Goal: Task Accomplishment & Management: Use online tool/utility

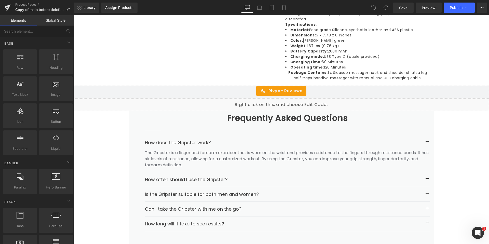
scroll to position [713, 0]
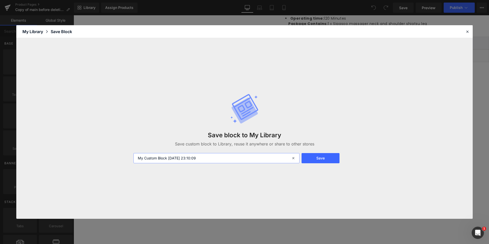
click at [189, 161] on input "My Custom Block [DATE] 23:10:09" at bounding box center [217, 158] width 166 height 10
type input "FAQs section"
click at [323, 158] on button "Save" at bounding box center [321, 158] width 38 height 10
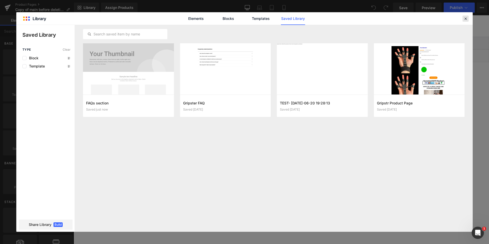
click at [465, 19] on icon at bounding box center [465, 18] width 5 height 5
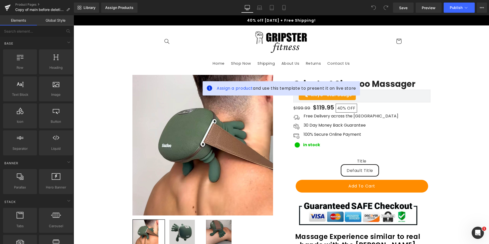
scroll to position [0, 0]
click at [91, 8] on span "Library" at bounding box center [90, 7] width 12 height 5
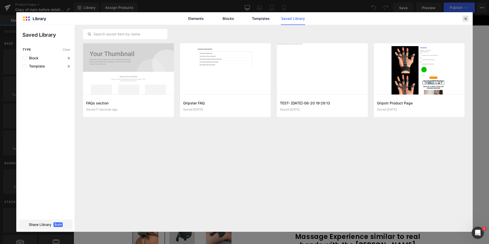
click at [467, 17] on icon at bounding box center [465, 18] width 5 height 5
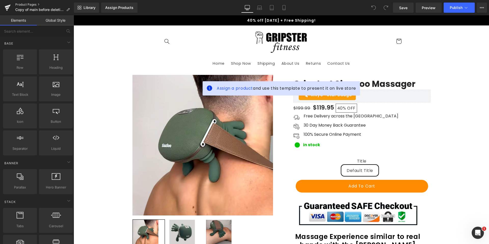
click at [28, 5] on link "Product Pages" at bounding box center [44, 5] width 59 height 4
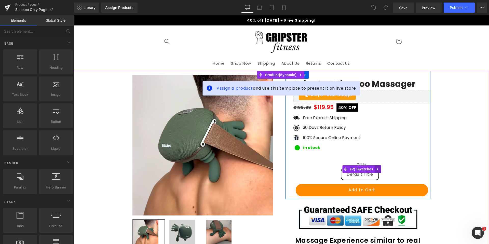
click at [378, 168] on icon at bounding box center [378, 169] width 4 height 4
click at [380, 169] on icon at bounding box center [382, 169] width 4 height 4
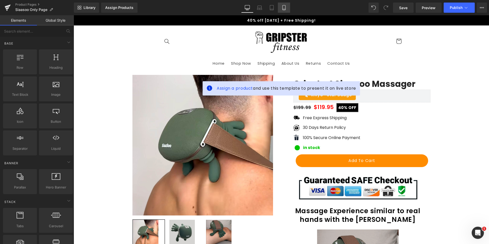
click at [284, 11] on link "Mobile" at bounding box center [284, 8] width 12 height 10
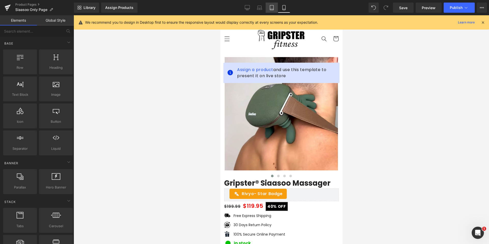
click at [270, 6] on icon at bounding box center [271, 7] width 5 height 5
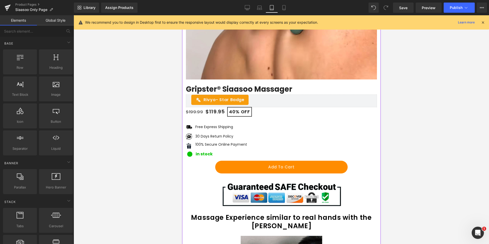
scroll to position [244, 0]
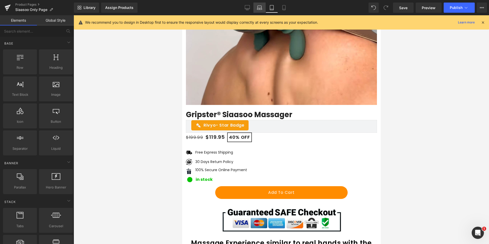
click at [256, 6] on link "Laptop" at bounding box center [260, 8] width 12 height 10
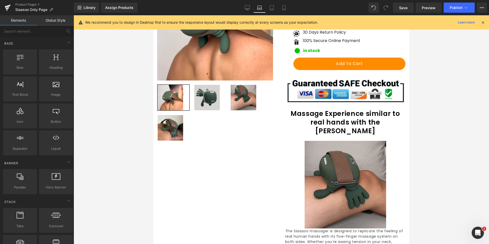
scroll to position [0, 0]
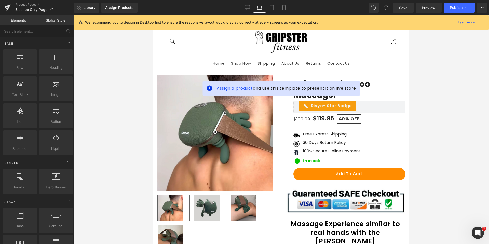
drag, startPoint x: 298, startPoint y: 169, endPoint x: 282, endPoint y: 82, distance: 88.6
click at [250, 9] on link "Desktop" at bounding box center [247, 8] width 12 height 10
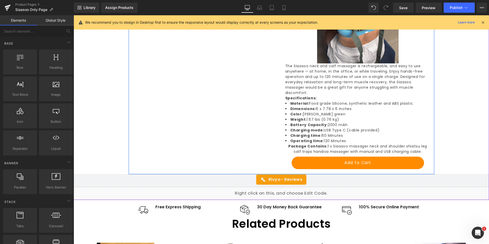
scroll to position [667, 0]
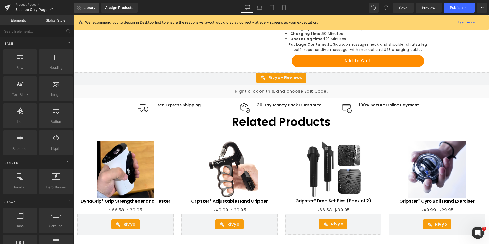
click at [92, 8] on span "Library" at bounding box center [90, 7] width 12 height 5
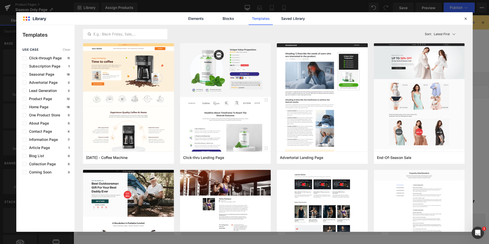
click at [279, 17] on div "Elements Blocks Templates Saved Library" at bounding box center [244, 18] width 129 height 13
click at [283, 17] on link "Saved Library" at bounding box center [293, 18] width 24 height 13
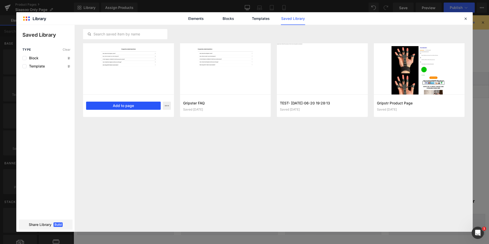
click at [146, 106] on button "Add to page" at bounding box center [123, 106] width 75 height 8
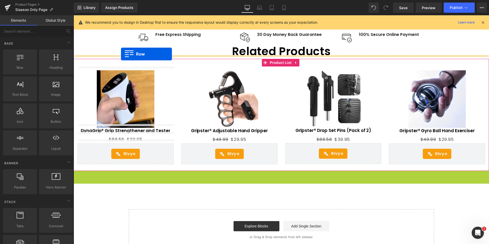
scroll to position [724, 0]
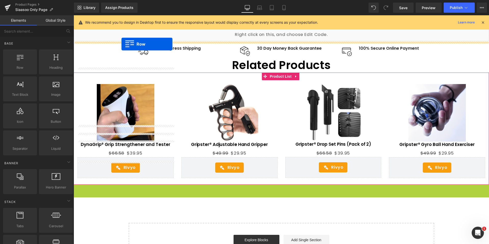
drag, startPoint x: 82, startPoint y: 145, endPoint x: 122, endPoint y: 44, distance: 108.9
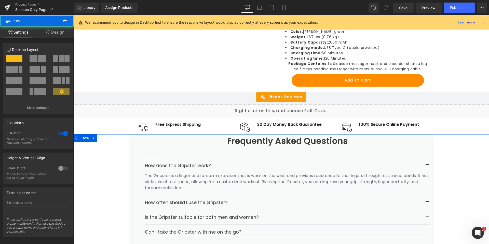
scroll to position [648, 0]
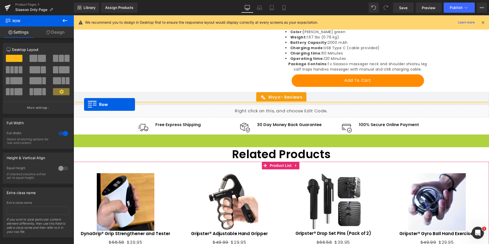
drag, startPoint x: 83, startPoint y: 122, endPoint x: 84, endPoint y: 104, distance: 17.4
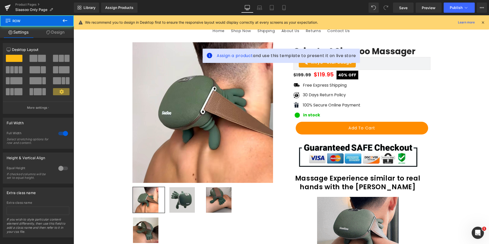
scroll to position [0, 0]
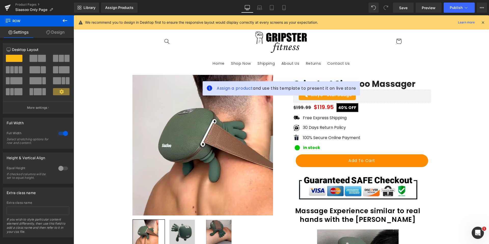
drag, startPoint x: 475, startPoint y: 165, endPoint x: 472, endPoint y: 71, distance: 93.8
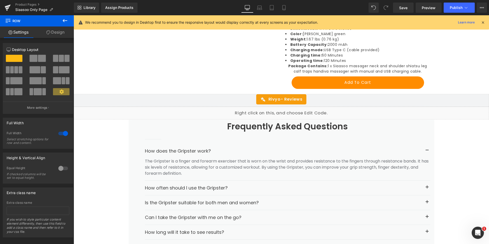
scroll to position [688, 0]
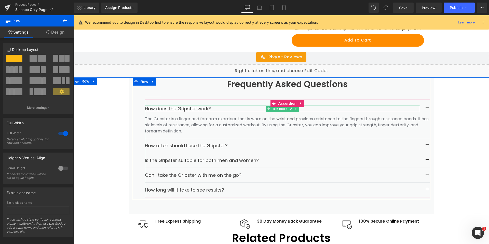
click at [201, 105] on strong "How does the Gripster work?" at bounding box center [178, 108] width 66 height 6
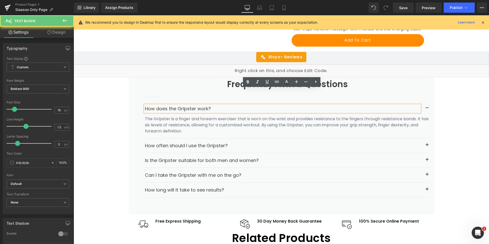
click at [192, 105] on strong "How does the Gripster work?" at bounding box center [178, 108] width 66 height 6
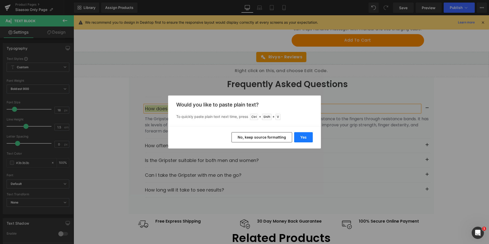
click at [300, 135] on button "Yes" at bounding box center [303, 137] width 19 height 10
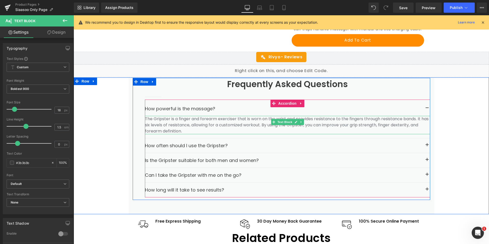
click at [195, 116] on p "The Gripster is a finger and forearm exerciser that is worn on the wrist and pr…" at bounding box center [287, 125] width 285 height 18
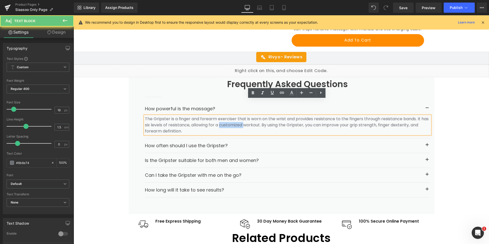
click at [195, 116] on p "The Gripster is a finger and forearm exerciser that is worn on the wrist and pr…" at bounding box center [287, 125] width 285 height 18
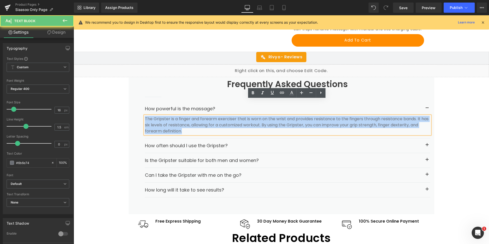
click at [195, 116] on p "The Gripster is a finger and forearm exerciser that is worn on the wrist and pr…" at bounding box center [287, 125] width 285 height 18
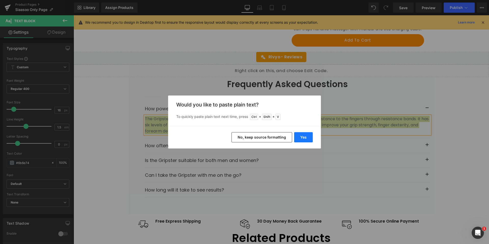
click at [308, 136] on button "Yes" at bounding box center [303, 137] width 19 height 10
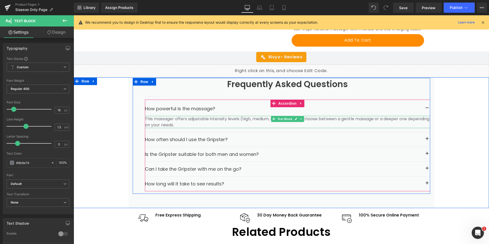
click at [187, 116] on p "This massager offers adjustable intensity levels (high, medium, low) so you can…" at bounding box center [287, 122] width 285 height 12
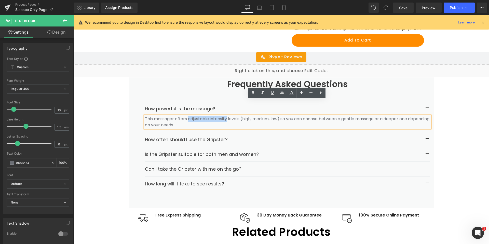
drag, startPoint x: 183, startPoint y: 103, endPoint x: 232, endPoint y: 103, distance: 48.9
click at [218, 116] on p "This massager offers adjustable intensity levels (high, medium, low) so you can…" at bounding box center [287, 122] width 285 height 12
click at [255, 94] on icon at bounding box center [253, 93] width 6 height 6
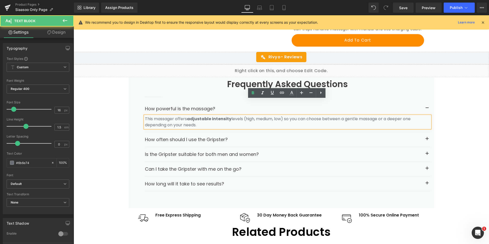
click at [224, 116] on p "This massager offers adjustable intensity levels (high, medium, low) so you can…" at bounding box center [287, 122] width 285 height 12
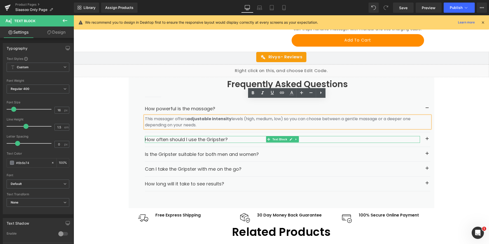
click at [222, 136] on p "How often should I use the Gripster?" at bounding box center [282, 139] width 275 height 7
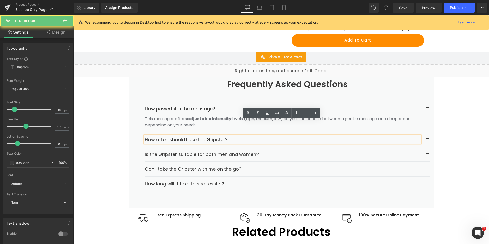
click at [222, 136] on p "How often should I use the Gripster?" at bounding box center [282, 139] width 275 height 7
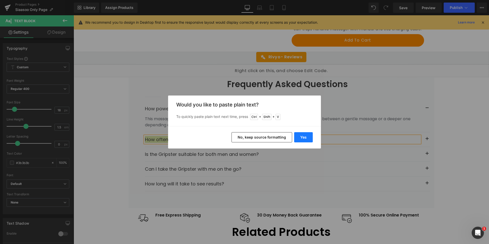
click at [306, 137] on button "Yes" at bounding box center [303, 137] width 19 height 10
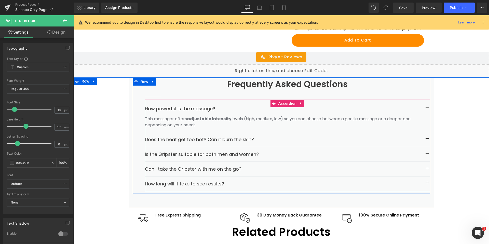
click at [427, 140] on span "button" at bounding box center [427, 140] width 0 height 0
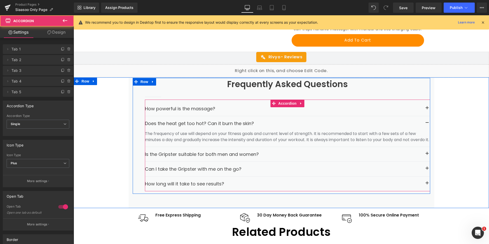
click at [203, 116] on div "Does the heat get too hot? Can it burn the skin? Text Block" at bounding box center [287, 123] width 285 height 15
click at [200, 131] on p "The frequency of use will depend on your fitness goals and current level of str…" at bounding box center [287, 137] width 285 height 12
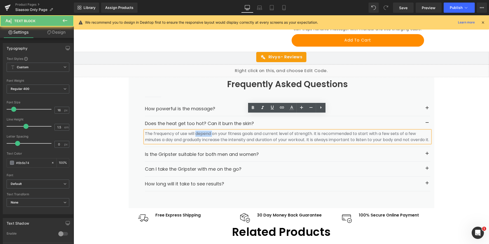
click at [200, 131] on p "The frequency of use will depend on your fitness goals and current level of str…" at bounding box center [287, 137] width 285 height 12
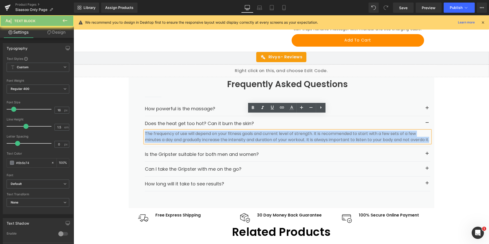
click at [200, 131] on p "The frequency of use will depend on your fitness goals and current level of str…" at bounding box center [287, 137] width 285 height 12
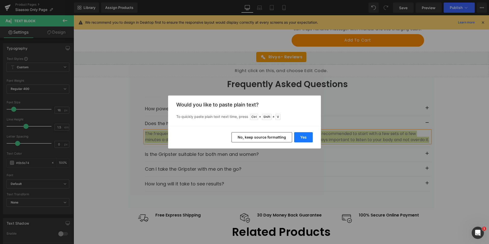
click at [306, 137] on button "Yes" at bounding box center [303, 137] width 19 height 10
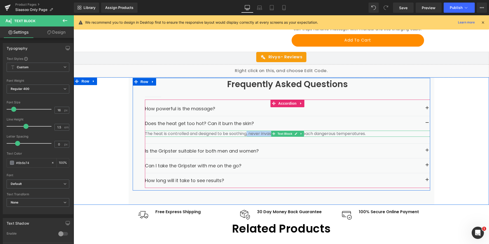
drag, startPoint x: 235, startPoint y: 117, endPoint x: 262, endPoint y: 118, distance: 26.8
click at [263, 131] on p "The heat is controlled and designed to be soothing, never invasive. It does not…" at bounding box center [287, 134] width 285 height 6
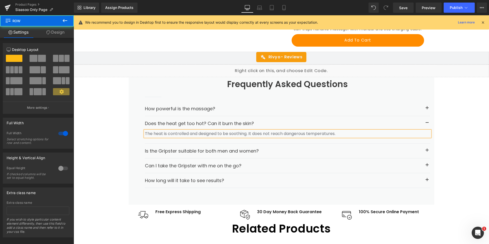
click at [114, 134] on div "Frequently Asked Questions Heading Separator How powerful is the massage? Text …" at bounding box center [282, 140] width 416 height 127
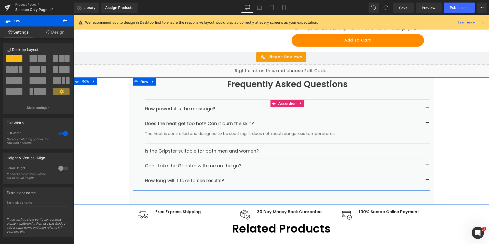
click at [425, 105] on button "button" at bounding box center [427, 108] width 6 height 6
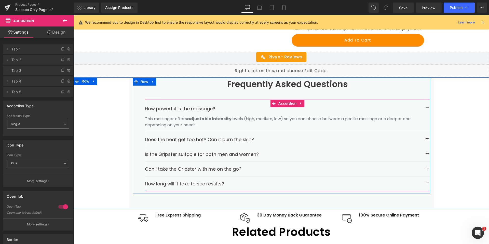
click at [425, 105] on button "button" at bounding box center [427, 108] width 6 height 6
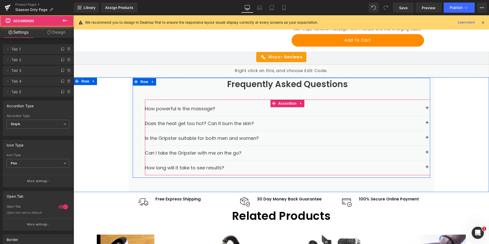
click at [424, 120] on button "button" at bounding box center [427, 123] width 6 height 6
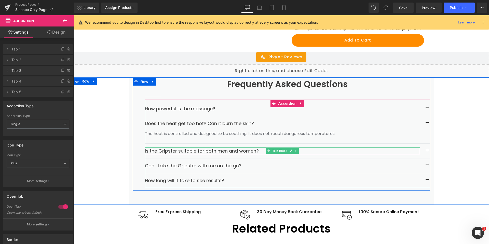
click at [207, 148] on strong "Is the Gripster suitable for both men and women?" at bounding box center [202, 151] width 114 height 6
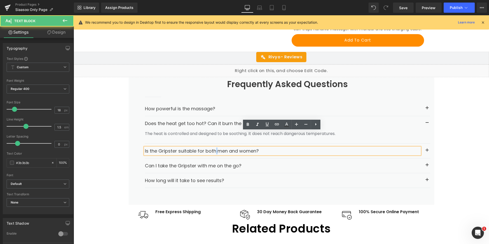
click at [207, 148] on strong "Is the Gripster suitable for both men and women?" at bounding box center [202, 151] width 114 height 6
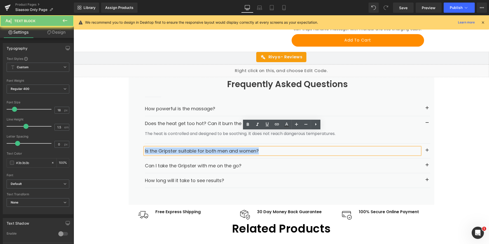
click at [207, 148] on strong "Is the Gripster suitable for both men and women?" at bounding box center [202, 151] width 114 height 6
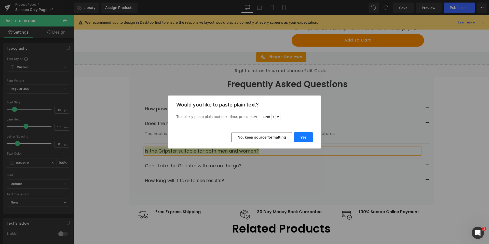
drag, startPoint x: 313, startPoint y: 137, endPoint x: 304, endPoint y: 137, distance: 9.2
click at [312, 138] on div "Yes No, keep source formatting" at bounding box center [244, 137] width 153 height 22
click at [304, 137] on button "Yes" at bounding box center [303, 137] width 19 height 10
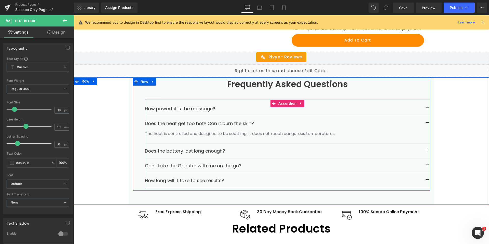
click at [425, 148] on button "button" at bounding box center [427, 151] width 6 height 6
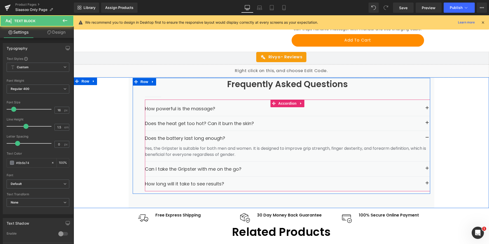
click at [199, 145] on p "Yes, the Gripster is suitable for both men and women. It is designed to improve…" at bounding box center [287, 151] width 285 height 12
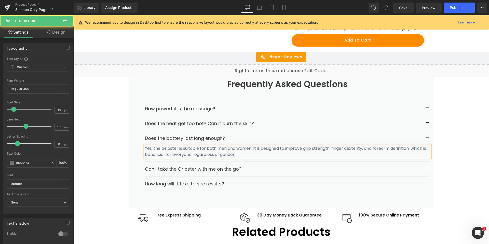
click at [199, 145] on p "Yes, the Gripster is suitable for both men and women. It is designed to improve…" at bounding box center [287, 151] width 285 height 12
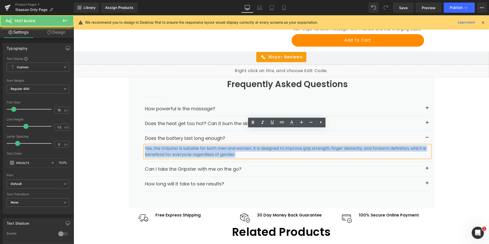
click at [199, 145] on p "Yes, the Gripster is suitable for both men and women. It is designed to improve…" at bounding box center [287, 151] width 285 height 12
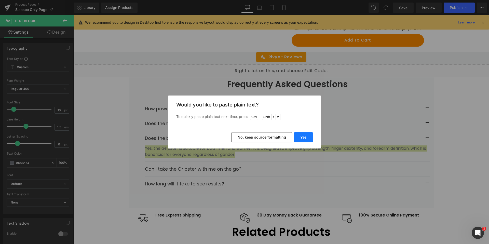
click at [304, 135] on button "Yes" at bounding box center [303, 137] width 19 height 10
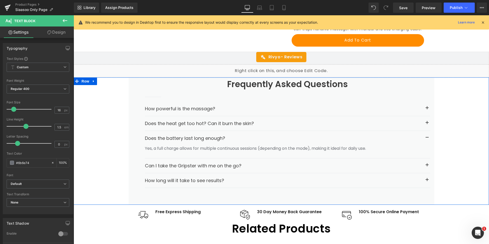
click at [111, 136] on div "Frequently Asked Questions Heading Separator How powerful is the massage? Text …" at bounding box center [282, 140] width 416 height 127
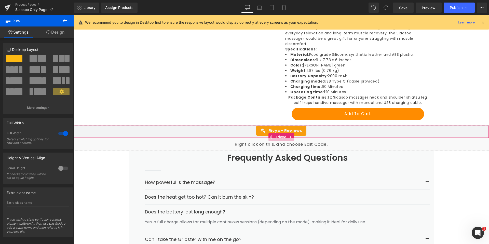
scroll to position [662, 0]
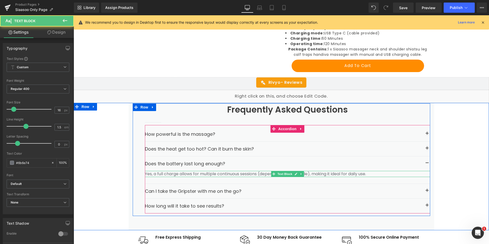
click at [317, 171] on p "Yes, a full charge allows for multiple continuous sessions (depending on the mo…" at bounding box center [287, 174] width 285 height 6
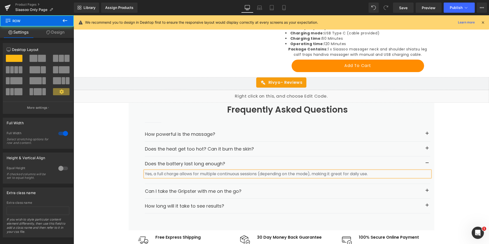
click at [115, 161] on div "Frequently Asked Questions Heading Separator How powerful is the massage? Text …" at bounding box center [282, 166] width 416 height 127
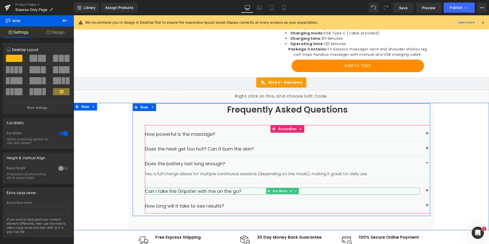
click at [157, 188] on strong "Can I take the Gripster with me on the go?" at bounding box center [193, 191] width 97 height 6
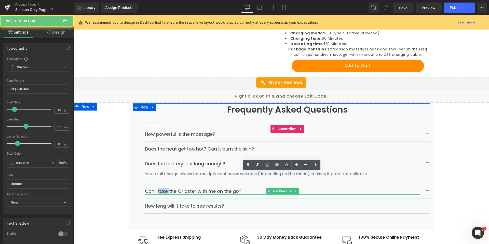
click at [157, 188] on strong "Can I take the Gripster with me on the go?" at bounding box center [193, 191] width 97 height 6
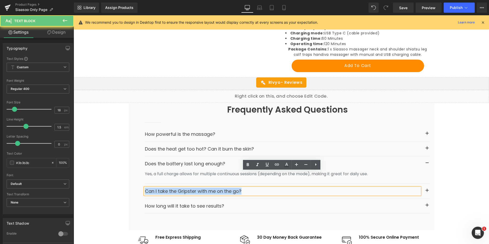
click at [157, 188] on strong "Can I take the Gripster with me on the go?" at bounding box center [193, 191] width 97 height 6
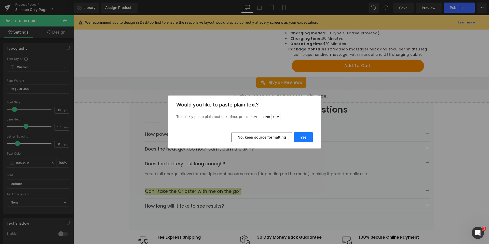
click at [304, 136] on button "Yes" at bounding box center [303, 137] width 19 height 10
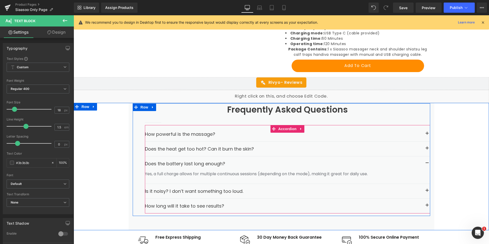
click at [427, 188] on button "button" at bounding box center [427, 191] width 6 height 6
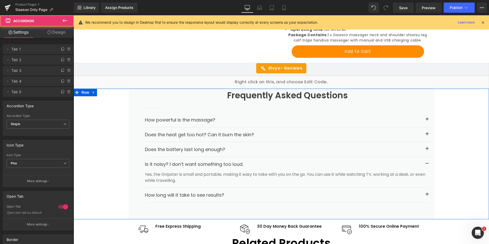
scroll to position [713, 0]
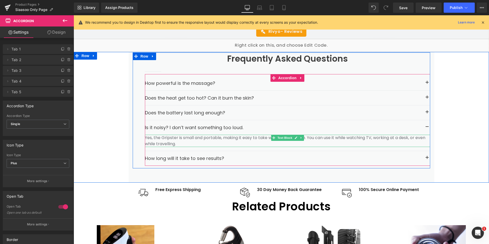
click at [177, 135] on p "Yes, the Gripster is small and portable, making it easy to take with you on the…" at bounding box center [287, 141] width 285 height 12
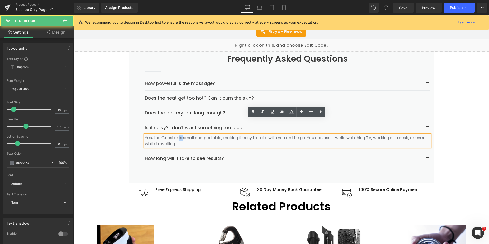
click at [177, 135] on p "Yes, the Gripster is small and portable, making it easy to take with you on the…" at bounding box center [287, 141] width 285 height 12
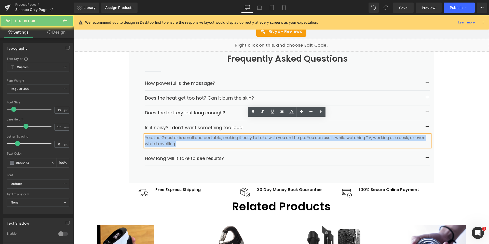
click at [177, 135] on p "Yes, the Gripster is small and portable, making it easy to take with you on the…" at bounding box center [287, 141] width 285 height 12
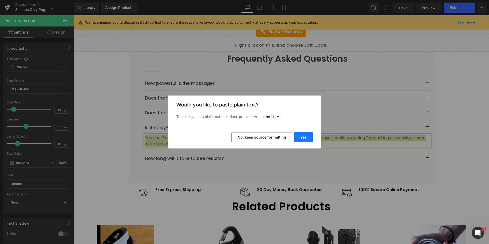
click at [306, 137] on button "Yes" at bounding box center [303, 137] width 19 height 10
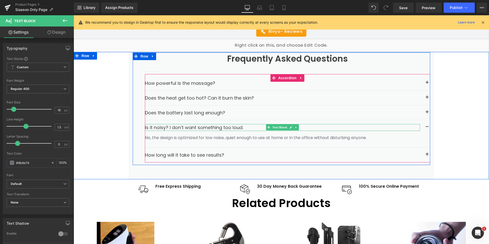
click at [168, 124] on p "Is it noisy? I don’t want something too loud." at bounding box center [282, 127] width 275 height 7
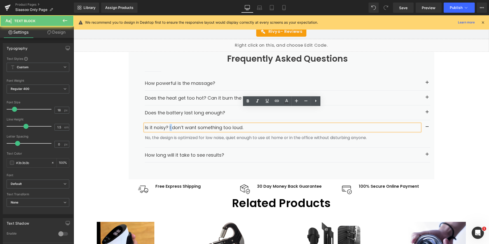
click at [168, 124] on p "Is it noisy? I don’t want something too loud." at bounding box center [282, 127] width 275 height 7
click at [160, 124] on p "Is it noisy? I don’t want something too loud." at bounding box center [282, 127] width 275 height 7
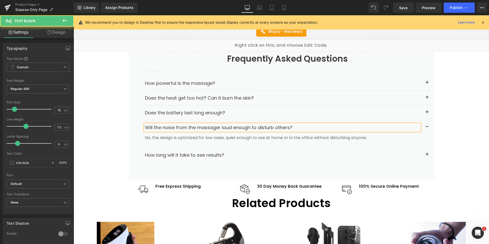
click at [148, 124] on p "Will the noise from the massager loud enough to disturb others?" at bounding box center [282, 127] width 275 height 7
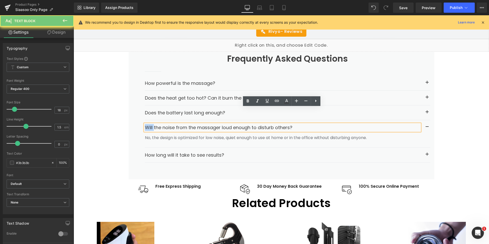
click at [148, 124] on p "Will the noise from the massager loud enough to disturb others?" at bounding box center [282, 127] width 275 height 7
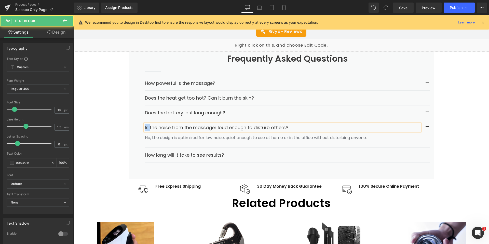
drag, startPoint x: 149, startPoint y: 112, endPoint x: 141, endPoint y: 112, distance: 8.2
click at [141, 112] on div "Frequently Asked Questions Heading Separator How powerful is the massage? Text …" at bounding box center [282, 108] width 298 height 113
click at [107, 119] on div "Frequently Asked Questions Heading Separator How powerful is the massage? Text …" at bounding box center [282, 115] width 416 height 127
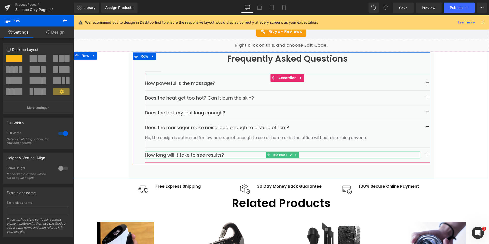
click at [206, 152] on strong "How long will it take to see results?" at bounding box center [184, 155] width 79 height 6
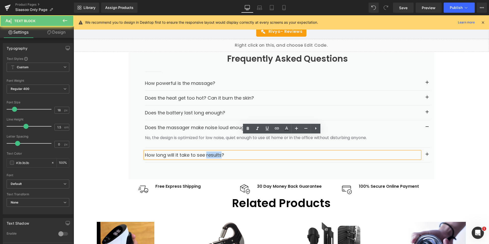
click at [206, 152] on strong "How long will it take to see results?" at bounding box center [184, 155] width 79 height 6
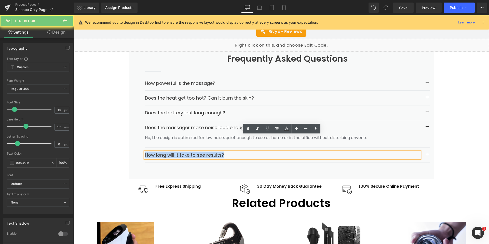
click at [206, 152] on strong "How long will it take to see results?" at bounding box center [184, 155] width 79 height 6
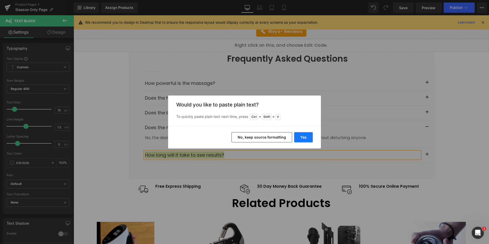
click at [303, 138] on button "Yes" at bounding box center [303, 137] width 19 height 10
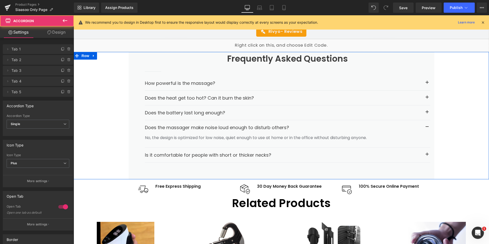
click at [427, 152] on button "button" at bounding box center [427, 155] width 6 height 6
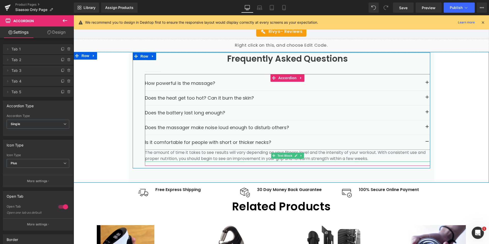
click at [175, 150] on p "The amount of time it takes to see results will vary depending on your fitness …" at bounding box center [287, 156] width 285 height 12
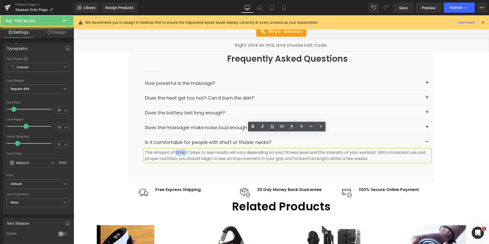
click at [175, 150] on p "The amount of time it takes to see results will vary depending on your fitness …" at bounding box center [287, 156] width 285 height 12
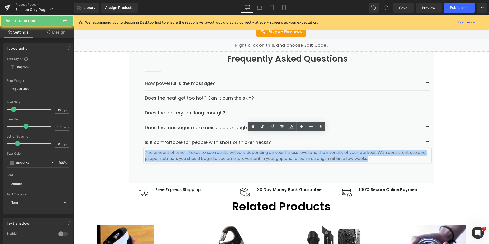
click at [175, 150] on p "The amount of time it takes to see results will vary depending on your fitness …" at bounding box center [287, 156] width 285 height 12
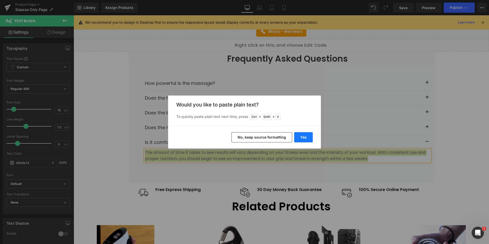
drag, startPoint x: 305, startPoint y: 138, endPoint x: 81, endPoint y: 139, distance: 223.7
click at [305, 138] on button "Yes" at bounding box center [303, 137] width 19 height 10
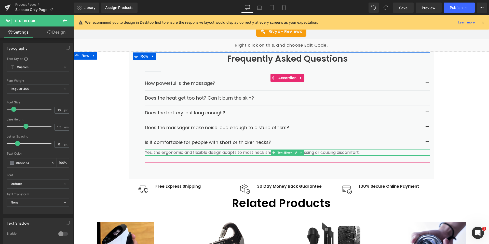
click at [288, 150] on span "Text Block" at bounding box center [284, 153] width 17 height 6
click at [266, 150] on p "Yes, the ergonomic and flexible design adapts to most neck shapes without press…" at bounding box center [287, 153] width 285 height 6
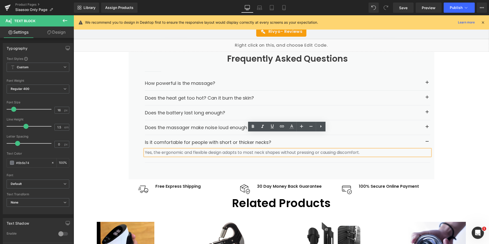
click at [290, 150] on p "Yes, the ergonomic and flexible design adapts to most neck shapes without press…" at bounding box center [287, 153] width 285 height 6
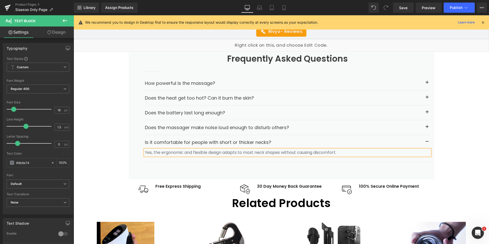
click at [96, 142] on div "Frequently Asked Questions Heading Separator How powerful is the massage? Text …" at bounding box center [282, 115] width 416 height 127
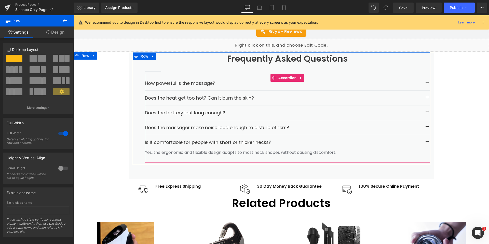
click at [426, 139] on button "button" at bounding box center [427, 142] width 6 height 6
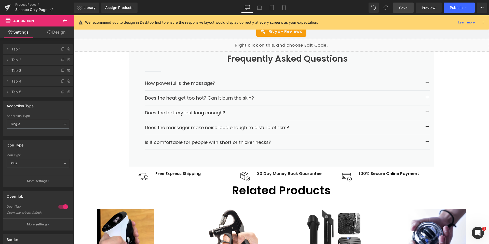
drag, startPoint x: 407, startPoint y: 7, endPoint x: 247, endPoint y: 101, distance: 185.5
click at [407, 7] on span "Save" at bounding box center [403, 7] width 8 height 5
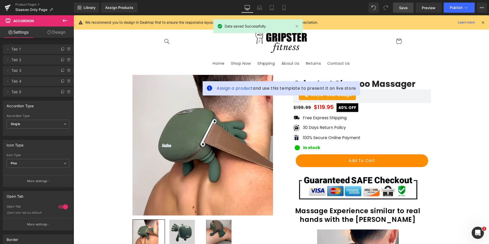
scroll to position [0, 0]
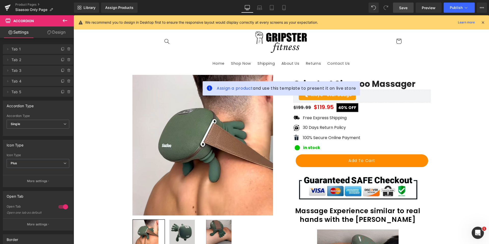
click at [408, 9] on link "Save" at bounding box center [403, 8] width 21 height 10
click at [476, 47] on sticky-header "Home Shop Now Shipping About Us Returns Contact Us Facebook Instagram" at bounding box center [282, 48] width 416 height 46
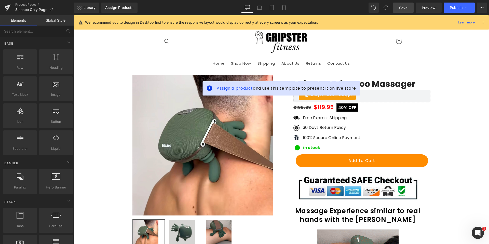
click at [405, 7] on span "Save" at bounding box center [403, 7] width 8 height 5
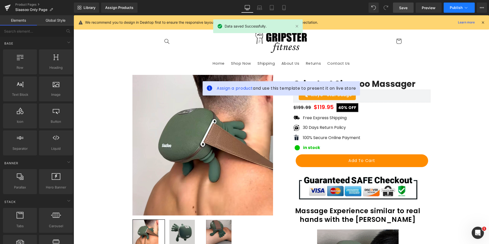
click at [458, 8] on span "Publish" at bounding box center [456, 8] width 13 height 4
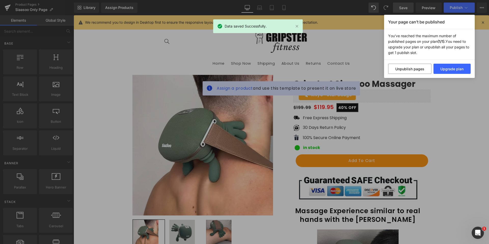
drag, startPoint x: 450, startPoint y: 70, endPoint x: 446, endPoint y: 89, distance: 20.0
click at [446, 89] on div "Your page can’t be published You've reached the maximum number of published pag…" at bounding box center [244, 122] width 489 height 244
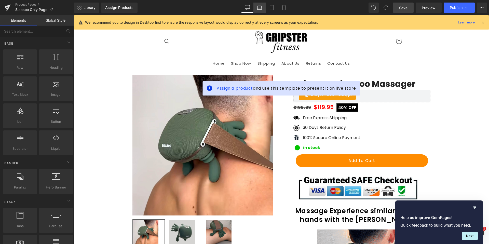
click at [257, 10] on link "Laptop" at bounding box center [260, 8] width 12 height 10
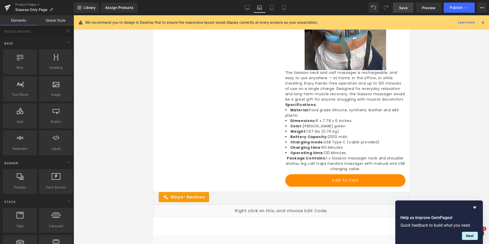
scroll to position [718, 0]
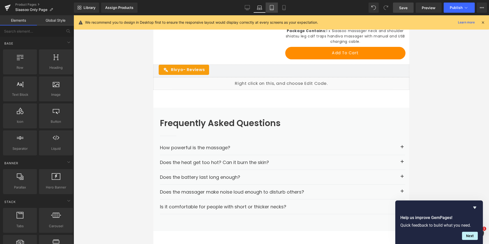
click at [271, 8] on icon at bounding box center [271, 7] width 5 height 5
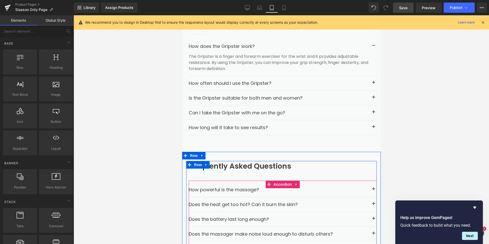
scroll to position [837, 0]
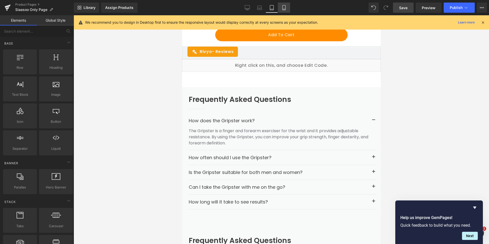
click at [284, 7] on icon at bounding box center [284, 7] width 5 height 5
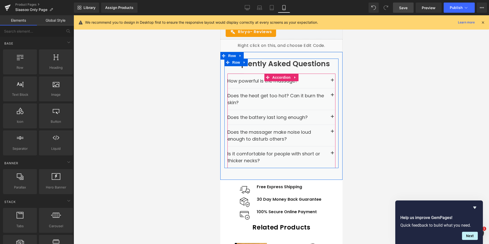
scroll to position [768, 0]
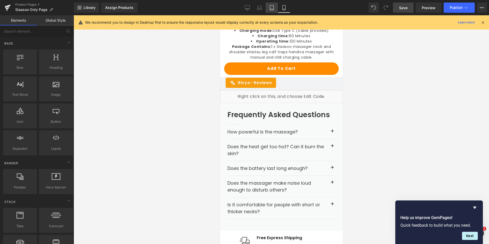
click at [272, 7] on icon at bounding box center [271, 7] width 5 height 5
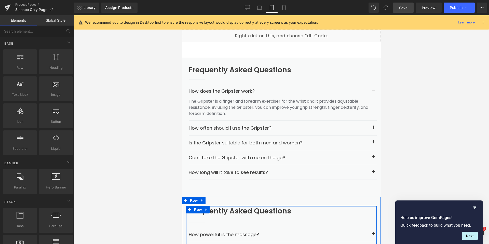
scroll to position [812, 0]
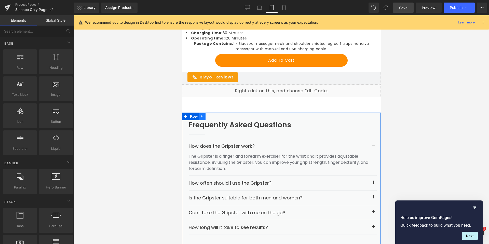
click at [202, 114] on icon at bounding box center [202, 116] width 4 height 4
click at [216, 115] on icon at bounding box center [216, 117] width 4 height 4
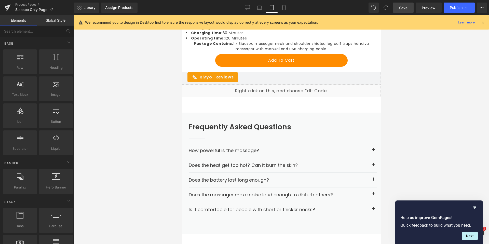
click at [402, 8] on span "Save" at bounding box center [403, 7] width 8 height 5
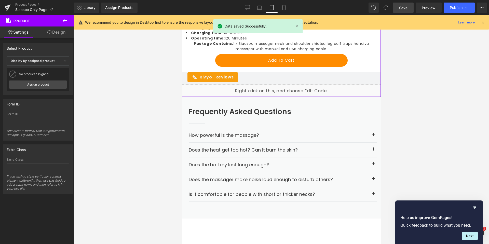
drag, startPoint x: 322, startPoint y: 90, endPoint x: 322, endPoint y: 74, distance: 15.6
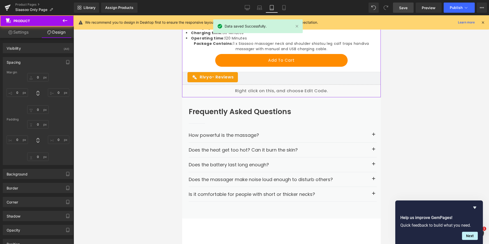
type input "0"
type input "2"
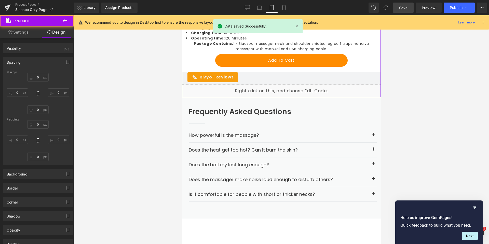
type input "0"
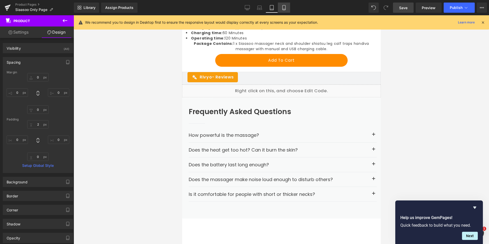
click at [285, 10] on icon at bounding box center [284, 7] width 5 height 5
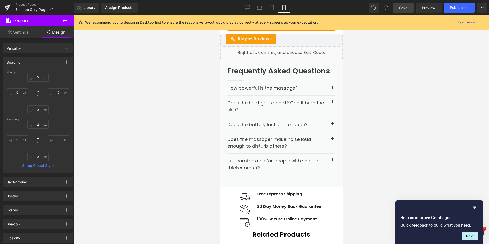
type input "0"
type input "1"
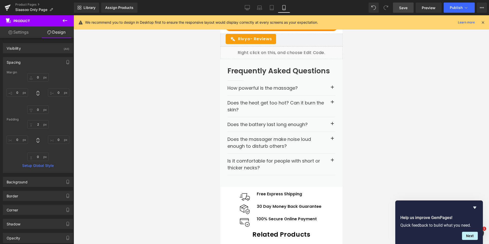
type input "0"
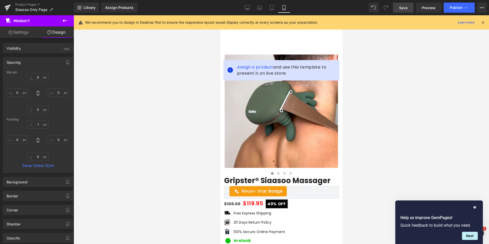
scroll to position [841, 0]
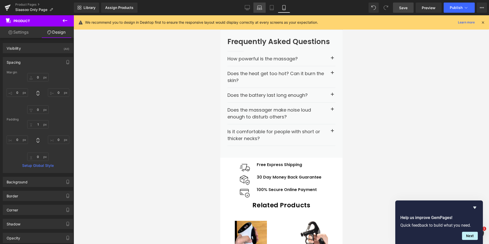
click at [265, 9] on link "Laptop" at bounding box center [260, 8] width 12 height 10
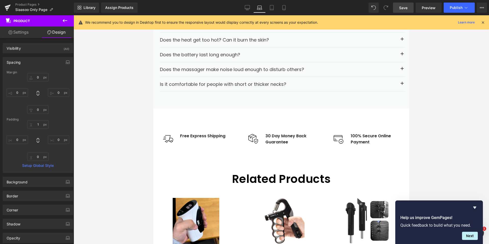
type input "0"
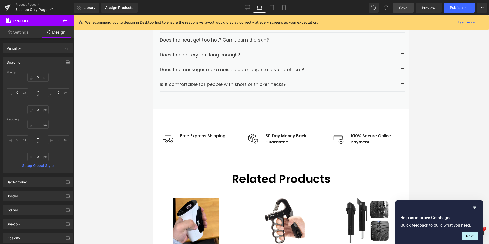
type input "0"
type input "70"
type input "0"
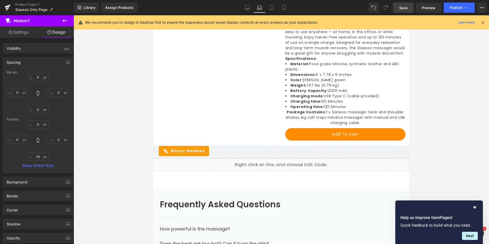
scroll to position [713, 0]
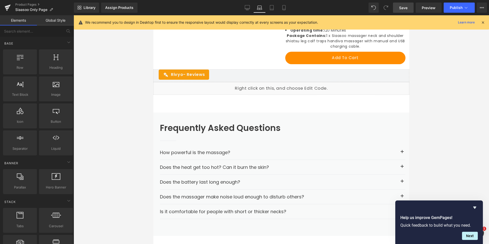
drag, startPoint x: 298, startPoint y: 214, endPoint x: 181, endPoint y: 52, distance: 200.4
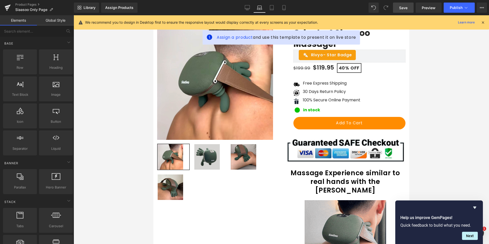
scroll to position [0, 0]
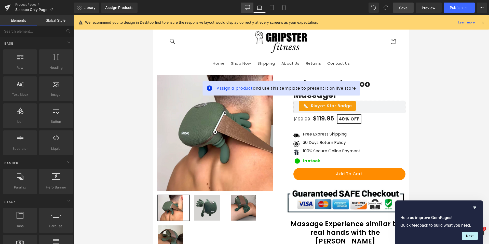
click at [245, 6] on icon at bounding box center [247, 7] width 5 height 5
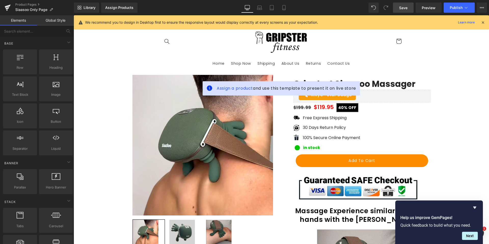
click at [406, 5] on link "Save" at bounding box center [403, 8] width 21 height 10
click at [22, 5] on link "Product Pages" at bounding box center [44, 5] width 59 height 4
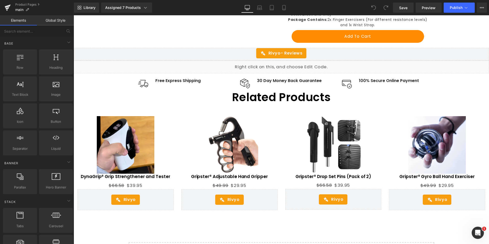
scroll to position [866, 0]
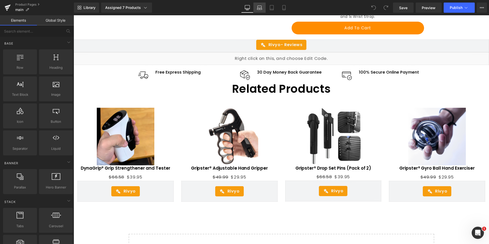
drag, startPoint x: 262, startPoint y: 7, endPoint x: 109, endPoint y: 12, distance: 154.0
click at [262, 7] on link "Laptop" at bounding box center [260, 8] width 12 height 10
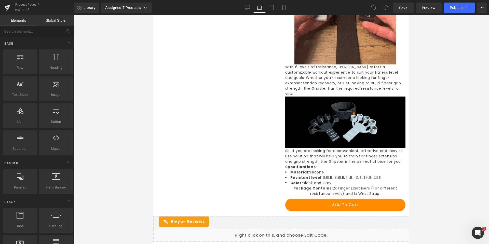
scroll to position [772, 0]
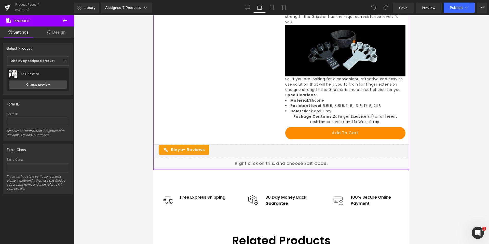
drag, startPoint x: 264, startPoint y: 175, endPoint x: 262, endPoint y: 153, distance: 22.5
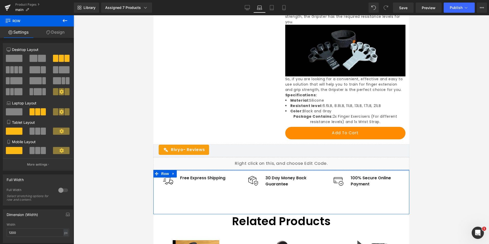
drag, startPoint x: 221, startPoint y: 182, endPoint x: 221, endPoint y: 163, distance: 19.1
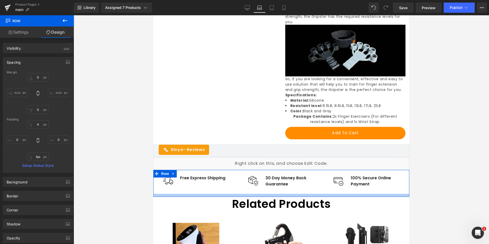
type input "0px"
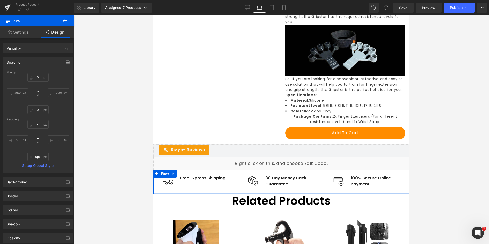
drag, startPoint x: 224, startPoint y: 206, endPoint x: 223, endPoint y: 183, distance: 22.7
click at [223, 183] on div "Image Free Express Shipping Text Block Icon List Image 30 Day Money Back Guaran…" at bounding box center [281, 182] width 256 height 24
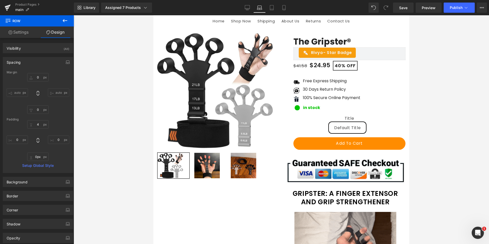
scroll to position [0, 0]
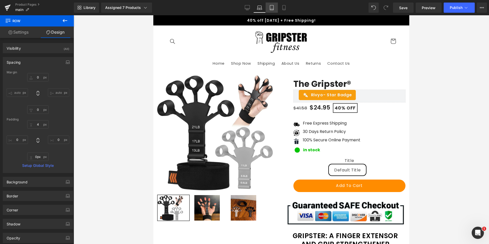
click at [277, 10] on link "Tablet" at bounding box center [272, 8] width 12 height 10
type input "0"
type input "80"
type input "0"
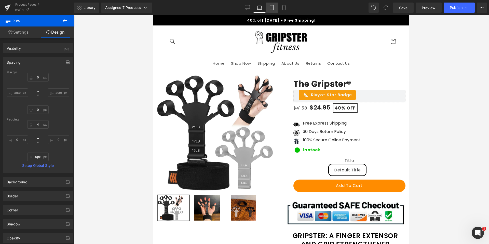
type input "80"
type input "0"
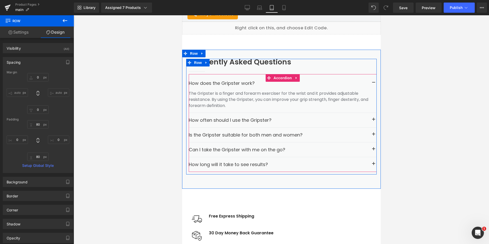
scroll to position [1019, 0]
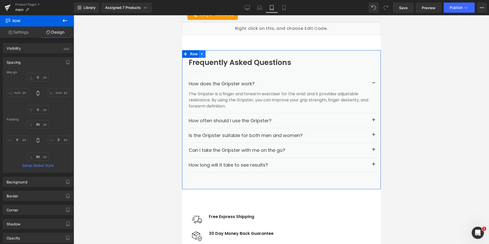
click at [202, 52] on icon at bounding box center [202, 54] width 4 height 4
click at [216, 54] on icon at bounding box center [216, 54] width 4 height 4
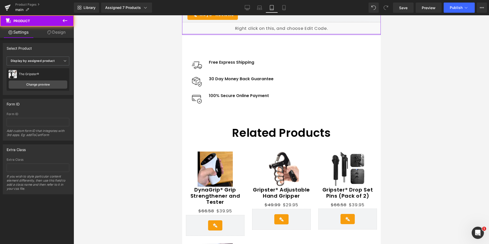
drag, startPoint x: 234, startPoint y: 45, endPoint x: 233, endPoint y: 29, distance: 16.6
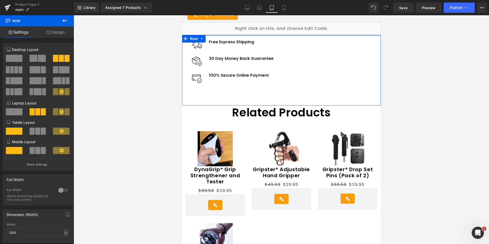
drag, startPoint x: 233, startPoint y: 54, endPoint x: 235, endPoint y: 28, distance: 25.6
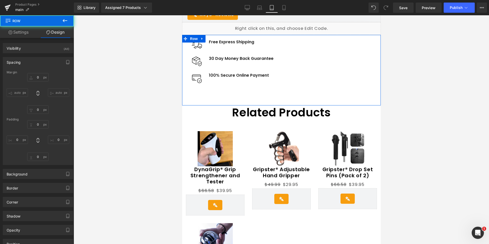
type input "0"
type input "80"
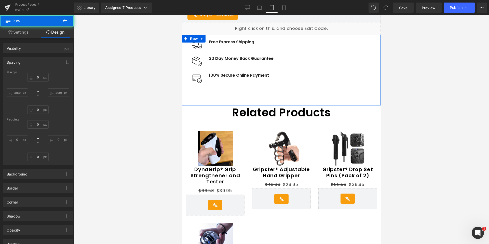
type input "0"
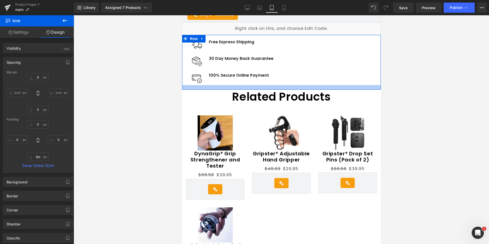
type input "0px"
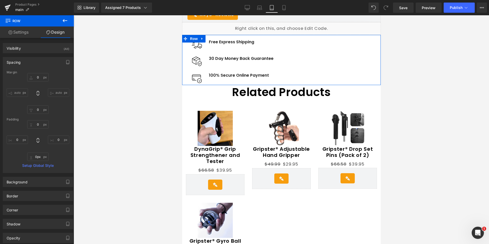
drag, startPoint x: 243, startPoint y: 103, endPoint x: 246, endPoint y: 80, distance: 23.7
click at [246, 80] on div "Image Free Express Shipping Text Block Icon List Image 30 Day Money Back Guaran…" at bounding box center [281, 60] width 199 height 50
click at [403, 7] on span "Save" at bounding box center [403, 7] width 8 height 5
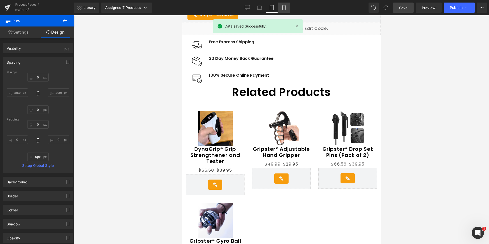
click at [284, 12] on link "Mobile" at bounding box center [284, 8] width 12 height 10
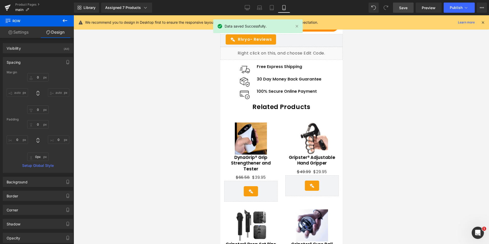
type input "0"
type input "38"
type input "0"
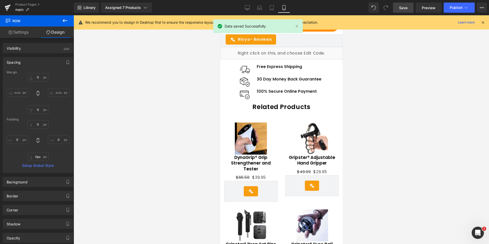
type input "38"
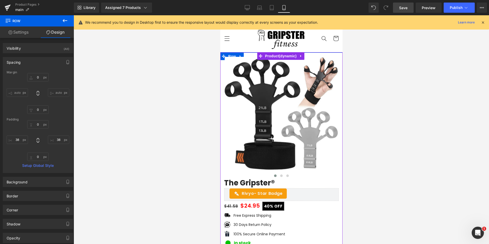
scroll to position [0, 0]
click at [407, 9] on span "Save" at bounding box center [403, 7] width 8 height 5
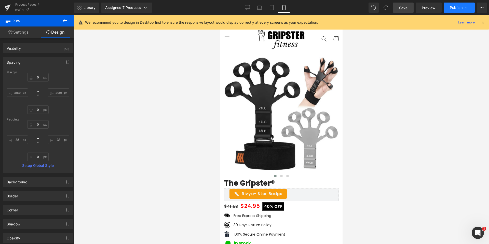
click at [449, 9] on button "Publish" at bounding box center [459, 8] width 31 height 10
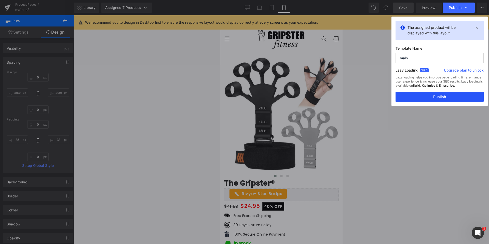
click at [432, 96] on button "Publish" at bounding box center [440, 97] width 88 height 10
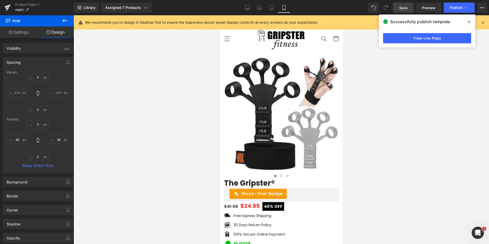
click at [468, 21] on span at bounding box center [469, 22] width 8 height 8
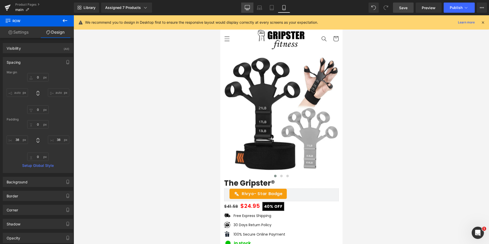
click at [247, 11] on link "Desktop" at bounding box center [247, 8] width 12 height 10
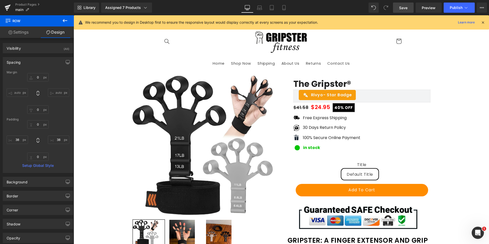
type input "0"
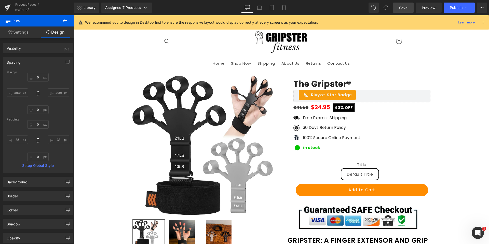
type input "0"
click at [30, 4] on link "Product Pages" at bounding box center [44, 5] width 59 height 4
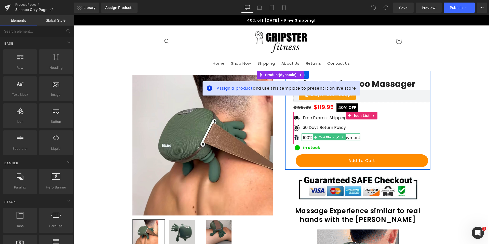
click at [306, 137] on p "100% Secure Online Payment" at bounding box center [332, 138] width 58 height 6
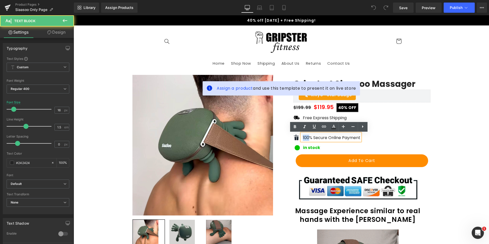
click at [306, 137] on p "100% Secure Online Payment" at bounding box center [332, 138] width 58 height 6
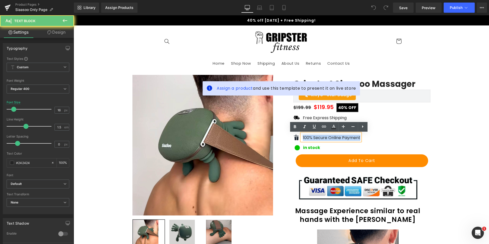
click at [306, 137] on p "100% Secure Online Payment" at bounding box center [332, 138] width 58 height 6
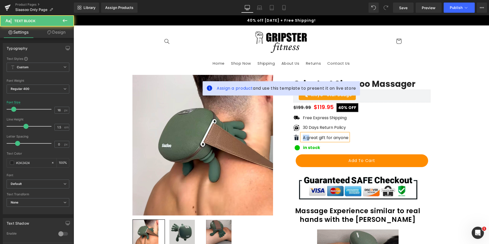
drag, startPoint x: 307, startPoint y: 138, endPoint x: 302, endPoint y: 138, distance: 5.1
click at [302, 138] on div "A great gift for anyone" at bounding box center [325, 137] width 47 height 7
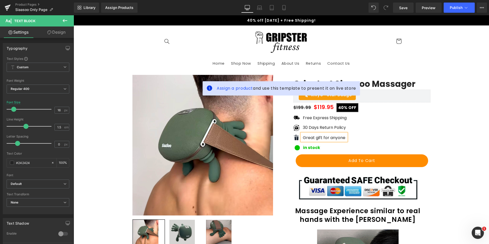
click at [309, 137] on p "Great gift for anyone" at bounding box center [325, 138] width 44 height 6
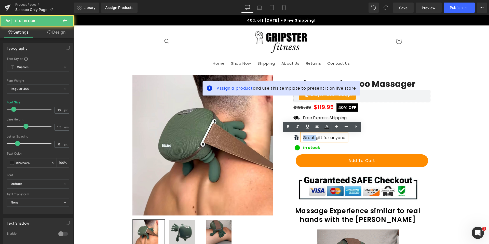
click at [309, 137] on p "Great gift for anyone" at bounding box center [325, 138] width 44 height 6
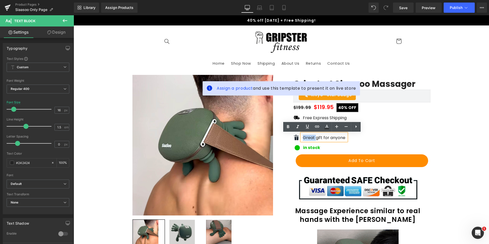
click at [312, 141] on p "Great gift for anyone" at bounding box center [325, 138] width 44 height 6
click at [303, 138] on p "Great gift for anyone" at bounding box center [325, 138] width 44 height 6
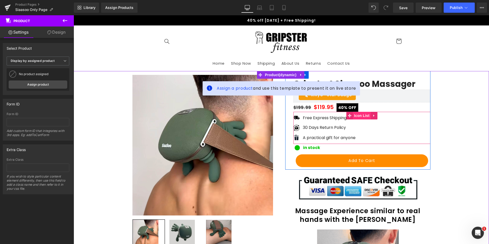
click at [357, 116] on span "Icon List" at bounding box center [362, 116] width 18 height 8
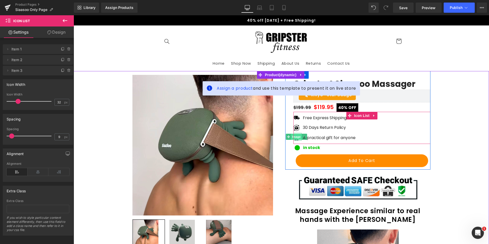
click at [295, 139] on span "Image" at bounding box center [296, 137] width 11 height 6
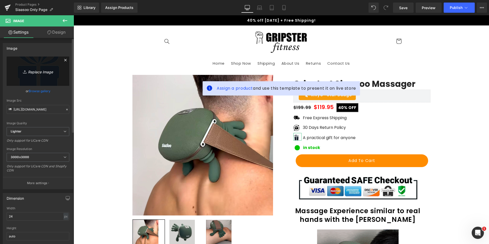
click at [33, 76] on link "Replace Image" at bounding box center [38, 71] width 63 height 29
type input "C:\fakepath\Screenshot 2025-10-09 232734.png"
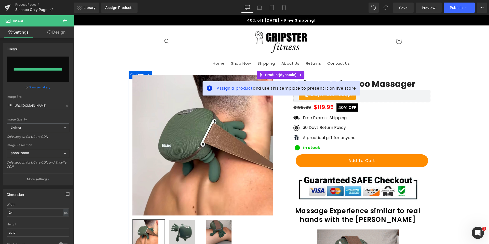
type input "https://ucarecdn.com/e9de366f-20d5-48b0-9742-566fb902ff21/-/format/auto/-/previ…"
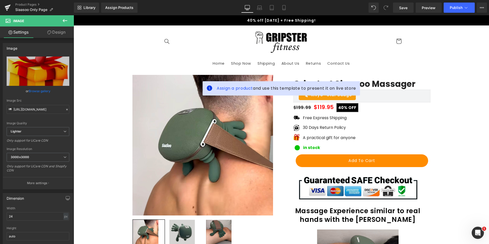
click at [219, 33] on header "Home Shop Now Shipping About Us Returns Contact Us Facebook Instagram Search" at bounding box center [282, 48] width 268 height 46
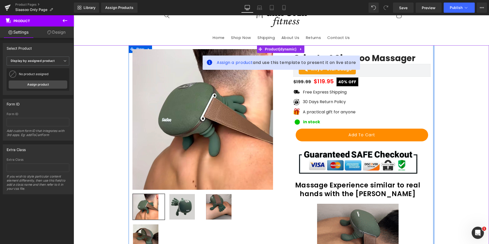
scroll to position [25, 0]
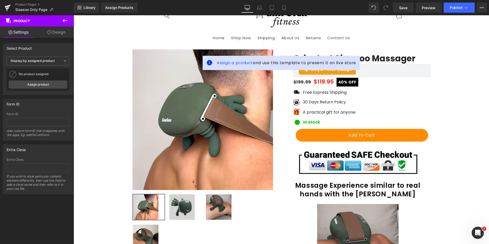
click at [486, 23] on sticky-header "Home Shop Now Shipping About Us Returns Contact Us Facebook Instagram" at bounding box center [282, 23] width 416 height 46
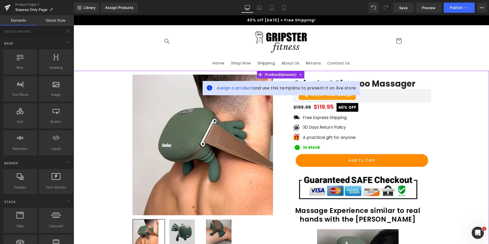
scroll to position [0, 0]
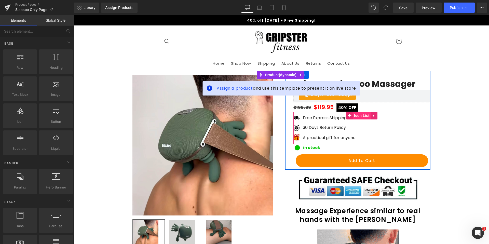
click at [358, 117] on span "Icon List" at bounding box center [362, 116] width 18 height 8
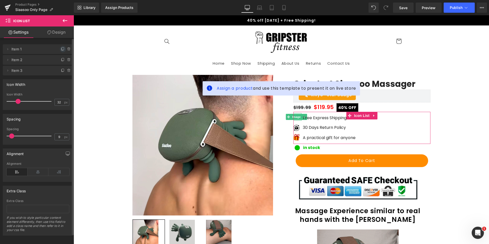
click at [61, 50] on icon at bounding box center [63, 49] width 4 height 4
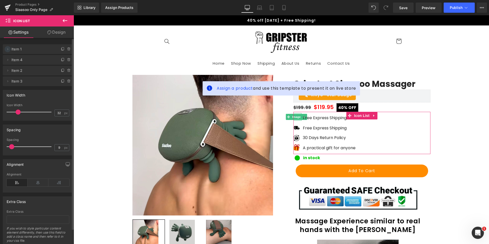
click at [8, 49] on icon at bounding box center [7, 49] width 1 height 2
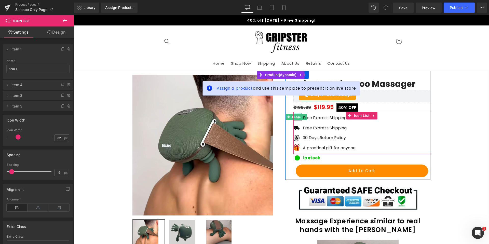
click at [295, 116] on span "Image" at bounding box center [296, 117] width 11 height 6
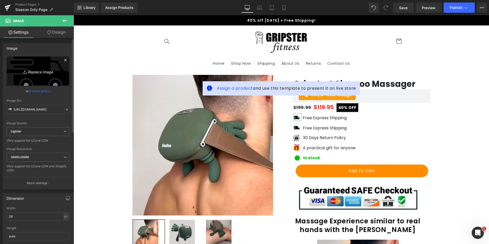
click at [43, 78] on link "Replace Image" at bounding box center [38, 71] width 63 height 29
type input "C:\fakepath\Screenshot 2025-10-09 233120.png"
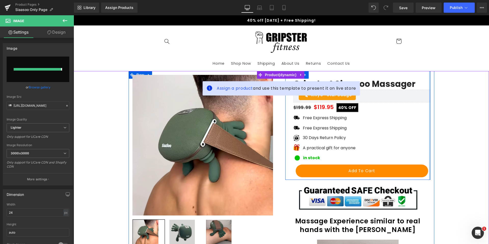
type input "https://ucarecdn.com/8ab89cdf-4cd4-4494-b059-00ca0dad4d3e/-/format/auto/-/previ…"
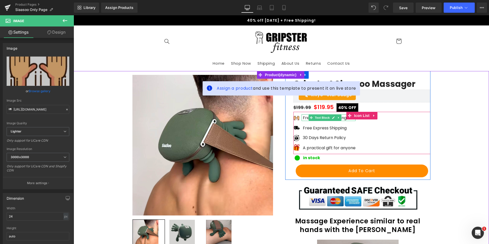
click at [307, 118] on p "Free Express Shipping" at bounding box center [329, 118] width 53 height 6
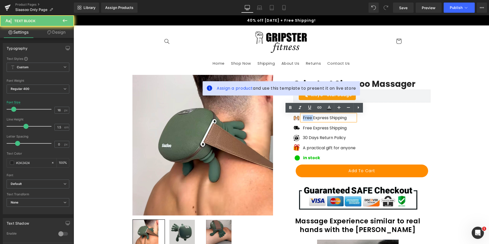
click at [307, 118] on p "Free Express Shipping" at bounding box center [329, 118] width 53 height 6
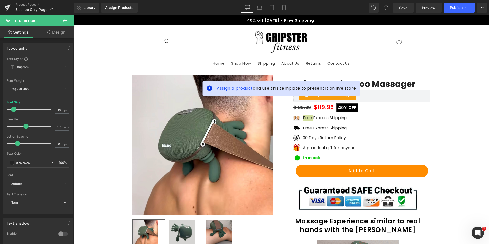
click at [68, 19] on icon at bounding box center [65, 21] width 6 height 6
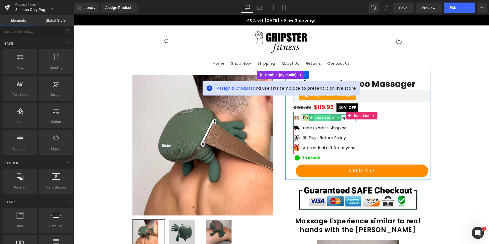
click at [319, 118] on span "Text Block" at bounding box center [322, 118] width 17 height 6
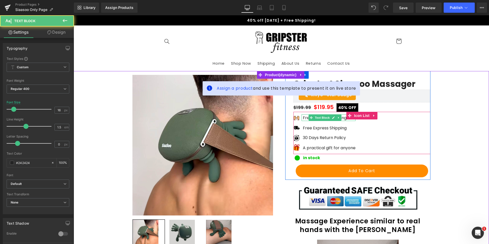
click at [343, 118] on p "Free Express Shipping" at bounding box center [329, 118] width 53 height 6
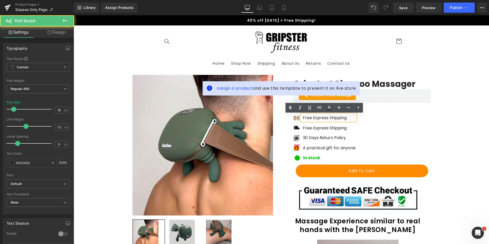
click at [335, 117] on p "Free Express Shipping" at bounding box center [329, 118] width 53 height 6
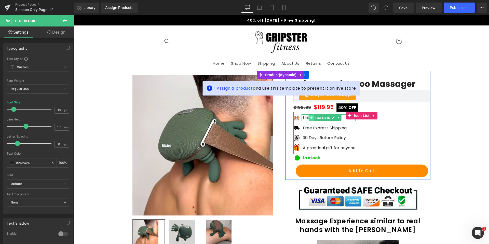
click at [309, 118] on span at bounding box center [311, 118] width 5 height 6
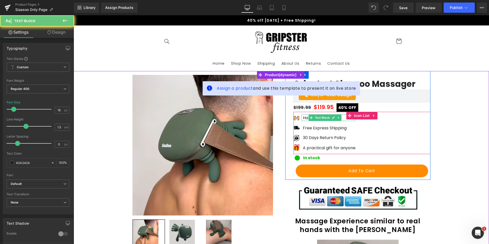
click at [306, 118] on p "Hands free" at bounding box center [329, 118] width 53 height 6
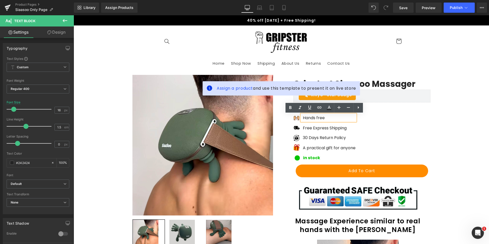
click at [314, 118] on p "Hands free" at bounding box center [329, 118] width 53 height 6
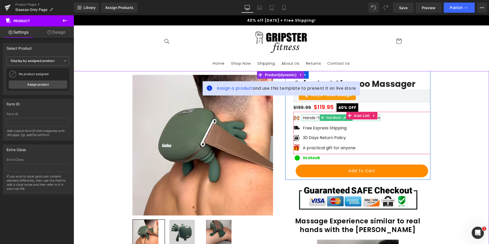
click at [303, 117] on p "Hands-free massage with heat fuction" at bounding box center [341, 118] width 77 height 6
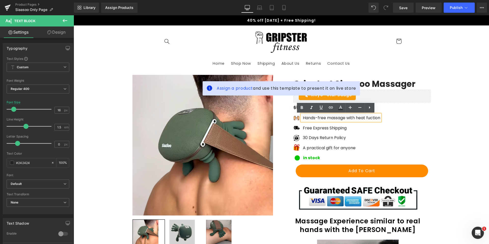
click at [349, 118] on p "Hands-free massage with heat fuction" at bounding box center [341, 118] width 77 height 6
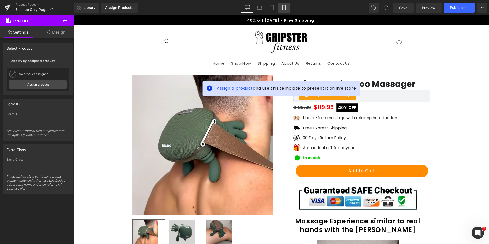
click at [283, 10] on icon at bounding box center [284, 7] width 5 height 5
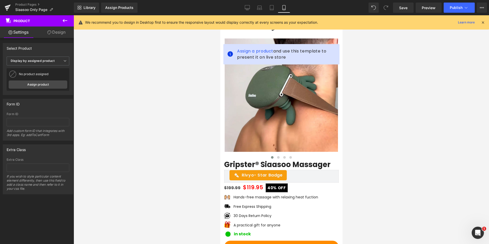
scroll to position [51, 0]
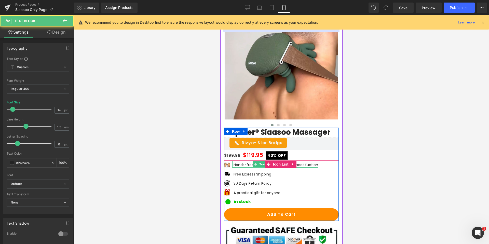
click at [247, 166] on p "Hands-free massage with relaxing heat fuction" at bounding box center [275, 164] width 85 height 5
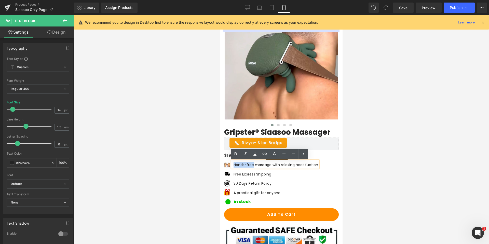
drag, startPoint x: 250, startPoint y: 166, endPoint x: 233, endPoint y: 165, distance: 17.1
click at [233, 165] on div "Hands-free massage with relaxing heat fuction" at bounding box center [275, 164] width 86 height 7
click at [242, 167] on p "Automatic massage with relaxing heat fuction" at bounding box center [274, 164] width 83 height 5
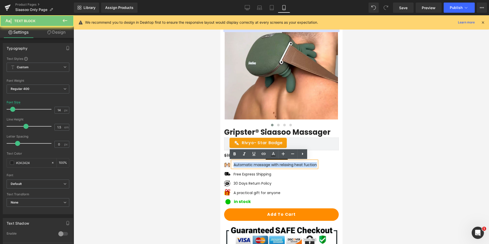
click at [242, 167] on p "Automatic massage with relaxing heat fuction" at bounding box center [274, 164] width 83 height 5
click at [238, 165] on p "Automatic massage with relaxing heat fuction" at bounding box center [274, 164] width 83 height 5
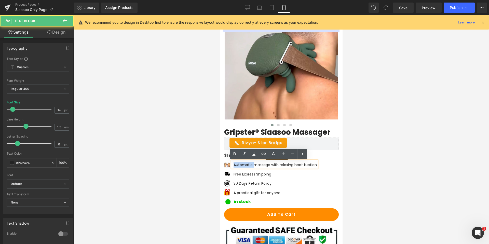
click at [238, 165] on p "Automatic massage with relaxing heat fuction" at bounding box center [274, 164] width 83 height 5
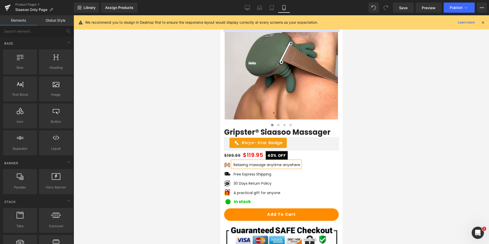
click at [157, 141] on div at bounding box center [282, 129] width 416 height 229
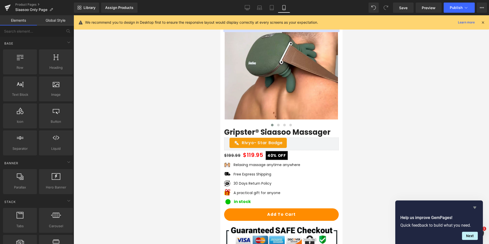
click at [474, 208] on icon "Hide survey" at bounding box center [475, 208] width 6 height 6
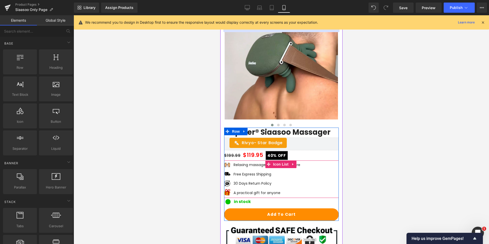
drag, startPoint x: 276, startPoint y: 164, endPoint x: 273, endPoint y: 160, distance: 4.9
click at [276, 164] on span "Icon List" at bounding box center [281, 165] width 18 height 8
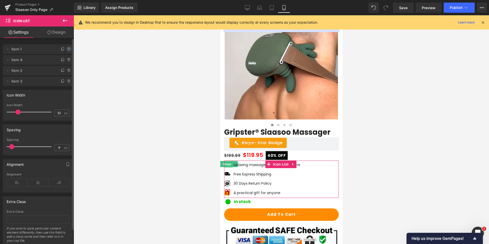
click at [69, 49] on icon at bounding box center [69, 49] width 0 height 1
click at [67, 52] on button "Delete" at bounding box center [64, 49] width 16 height 7
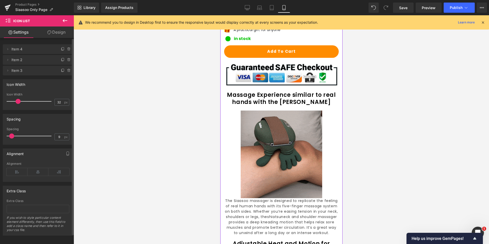
scroll to position [229, 0]
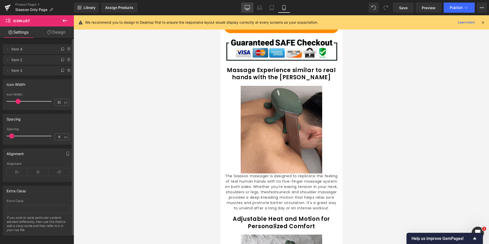
click at [249, 7] on icon at bounding box center [247, 7] width 5 height 5
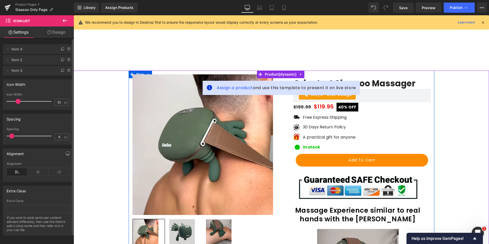
scroll to position [0, 0]
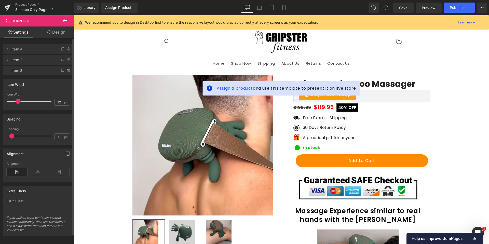
click at [466, 57] on sticky-header "Home Shop Now Shipping About Us Returns Contact Us Facebook Instagram" at bounding box center [282, 48] width 416 height 46
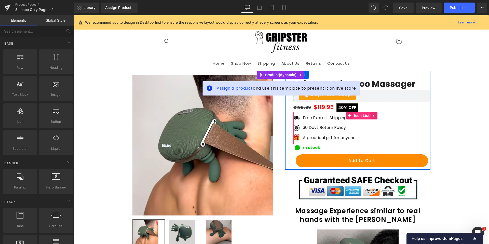
click at [359, 116] on span "Icon List" at bounding box center [362, 116] width 18 height 8
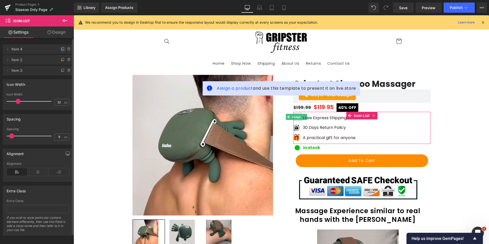
click at [61, 50] on icon at bounding box center [62, 49] width 2 height 2
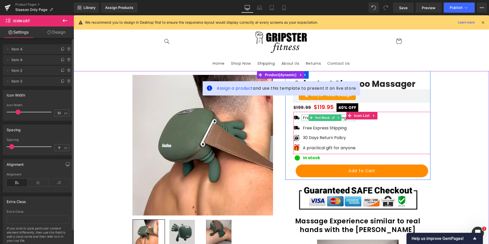
click at [307, 117] on p "Free Express Shipping" at bounding box center [329, 118] width 53 height 6
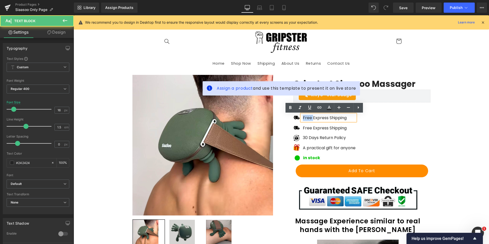
click at [307, 117] on p "Free Express Shipping" at bounding box center [329, 118] width 53 height 6
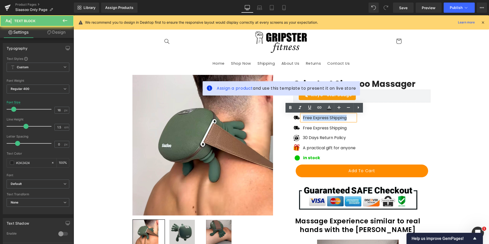
click at [307, 117] on p "Free Express Shipping" at bounding box center [329, 118] width 53 height 6
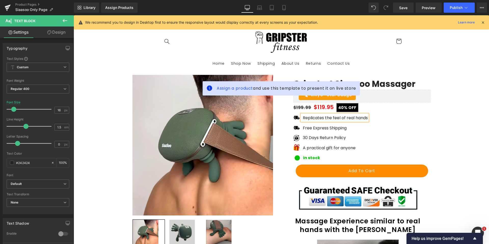
click at [465, 61] on sticky-header "Home Shop Now Shipping About Us Returns Contact Us Facebook Instagram" at bounding box center [282, 48] width 416 height 46
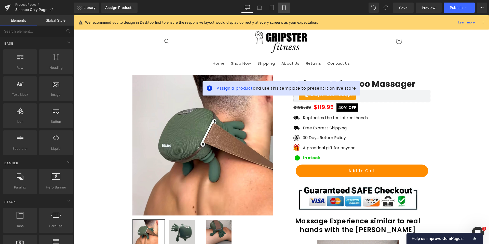
click at [281, 10] on link "Mobile" at bounding box center [284, 8] width 12 height 10
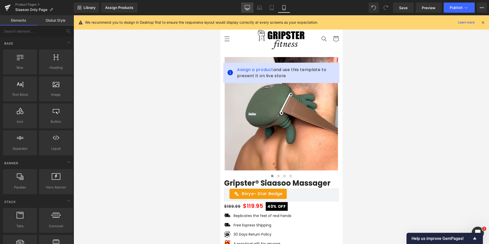
click at [248, 8] on icon at bounding box center [247, 7] width 5 height 5
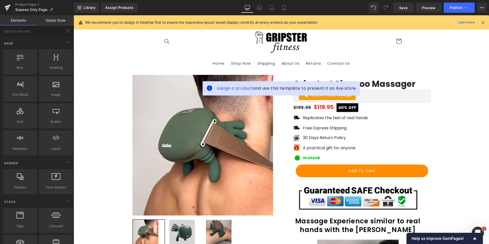
click at [463, 42] on sticky-header "Home Shop Now Shipping About Us Returns Contact Us Facebook Instagram" at bounding box center [282, 48] width 416 height 46
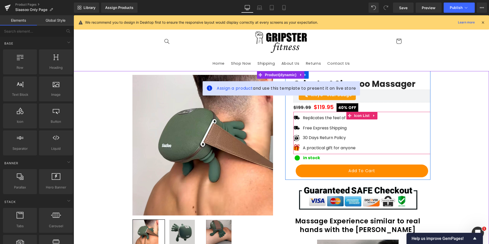
click at [329, 135] on div "30 Days Return Policy Text Block" at bounding box center [331, 137] width 74 height 7
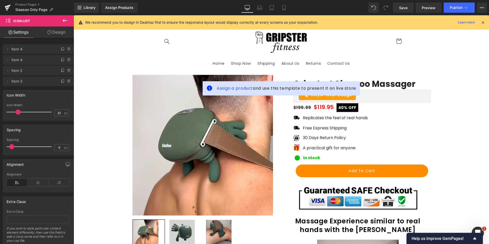
click at [458, 36] on sticky-header "Home Shop Now Shipping About Us Returns Contact Us Facebook Instagram" at bounding box center [282, 48] width 416 height 46
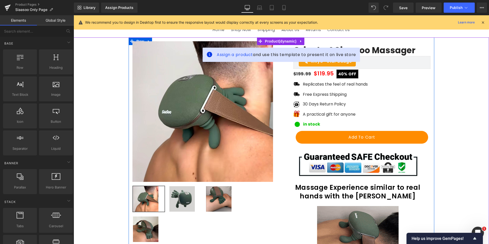
scroll to position [25, 0]
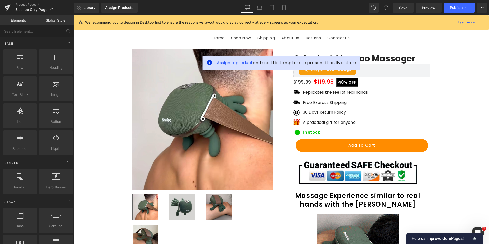
click at [378, 35] on header "Home Shop Now Shipping About Us Returns Contact Us Facebook Instagram Search" at bounding box center [282, 23] width 268 height 46
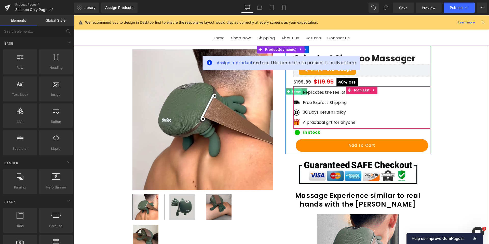
click at [296, 91] on span "Image" at bounding box center [296, 91] width 11 height 6
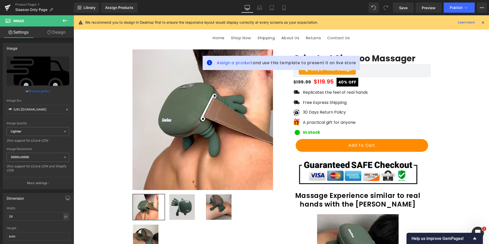
click at [16, 20] on span "Image" at bounding box center [18, 21] width 11 height 4
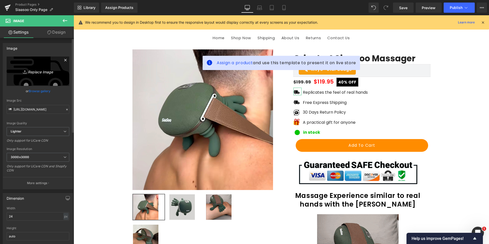
click at [31, 65] on link "Replace Image" at bounding box center [38, 71] width 63 height 29
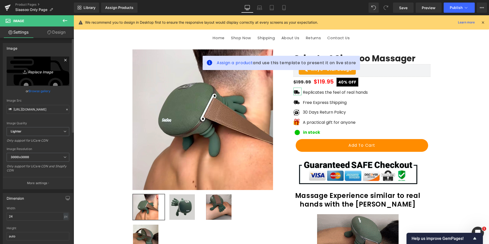
type input "C:\fakepath\Screenshot 2025-10-09 233649.png"
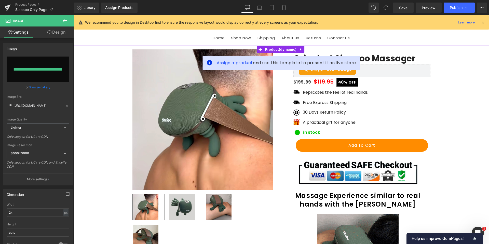
type input "https://ucarecdn.com/615a1ef1-efb6-47bf-b2da-8cadc1e84dd5/-/format/auto/-/previ…"
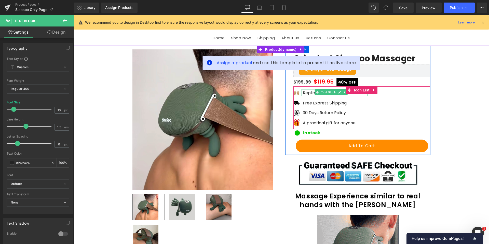
click at [311, 91] on div "Replicates the feel of real hands Text Block" at bounding box center [335, 92] width 66 height 7
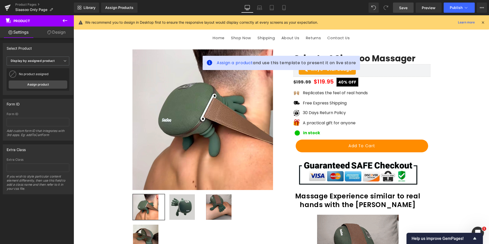
click at [408, 7] on link "Save" at bounding box center [403, 8] width 21 height 10
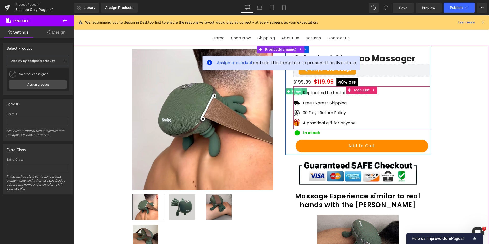
click at [297, 92] on span "Image" at bounding box center [296, 91] width 11 height 6
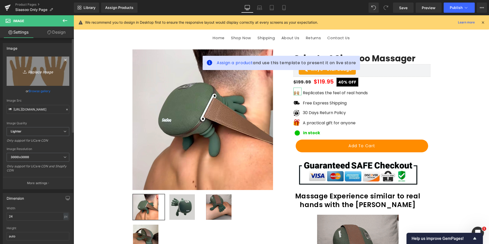
click at [44, 69] on icon "Replace Image" at bounding box center [38, 71] width 41 height 6
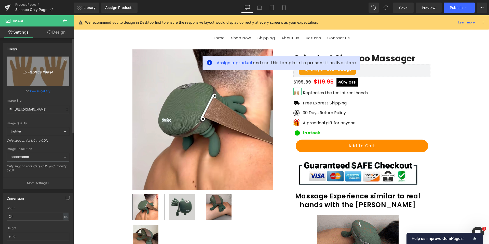
type input "C:\fakepath\Screenshot 2025-10-09 233839.png"
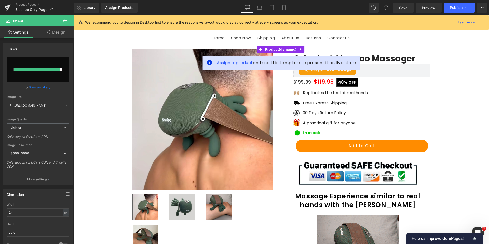
type input "https://ucarecdn.com/5f27ce86-24d8-4171-9487-e94d4e8453a9/-/format/auto/-/previ…"
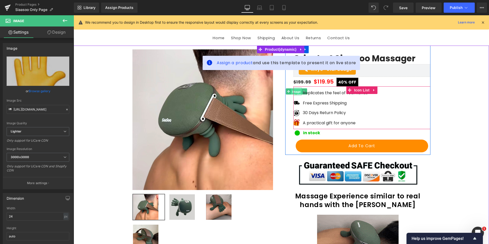
click at [296, 91] on span "Image" at bounding box center [296, 92] width 11 height 6
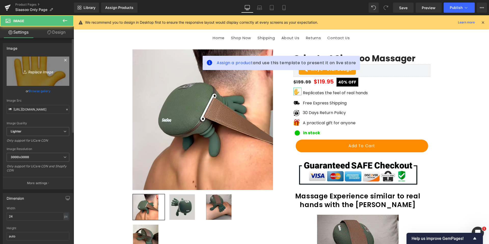
click at [41, 75] on link "Replace Image" at bounding box center [38, 71] width 63 height 29
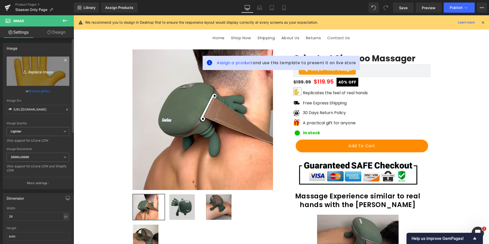
type input "C:\fakepath\Untitled-1 copy.JPG"
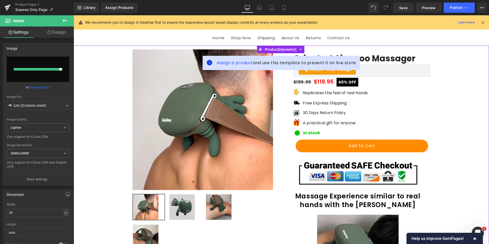
type input "https://ucarecdn.com/9ad76367-d26f-4c8e-97ea-3d8819d4ee51/-/format/auto/-/previ…"
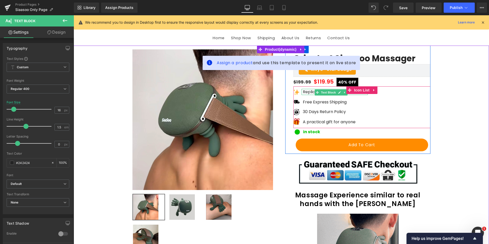
click at [308, 89] on div "Replicates the feel of real hands Text Block" at bounding box center [331, 91] width 74 height 7
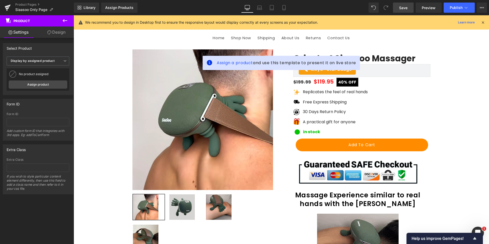
click at [402, 5] on link "Save" at bounding box center [403, 8] width 21 height 10
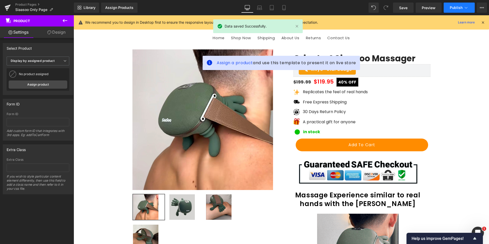
click at [457, 9] on span "Publish" at bounding box center [456, 8] width 13 height 4
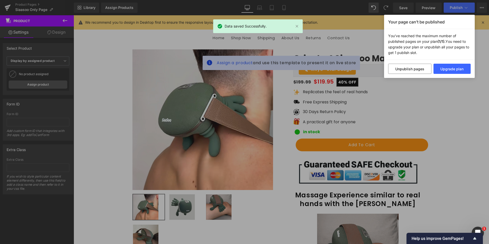
drag, startPoint x: 436, startPoint y: 96, endPoint x: 365, endPoint y: 80, distance: 73.3
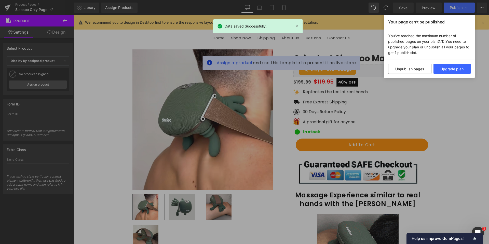
click at [436, 96] on div "Your page can’t be published You've reached the maximum number of published pag…" at bounding box center [244, 122] width 489 height 244
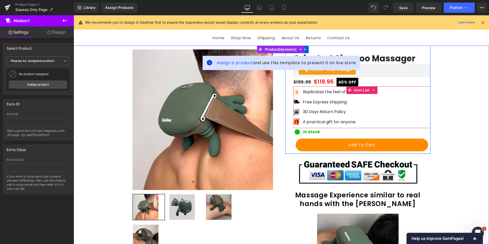
drag, startPoint x: 356, startPoint y: 90, endPoint x: 329, endPoint y: 86, distance: 26.6
click at [356, 90] on span "Icon List" at bounding box center [362, 90] width 18 height 8
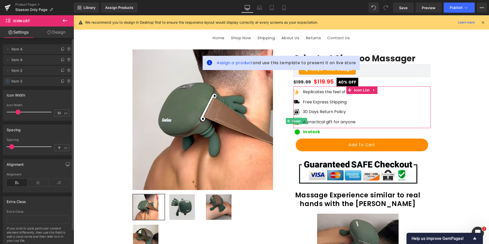
drag, startPoint x: 7, startPoint y: 82, endPoint x: 7, endPoint y: 78, distance: 3.6
click at [7, 78] on span at bounding box center [8, 81] width 6 height 6
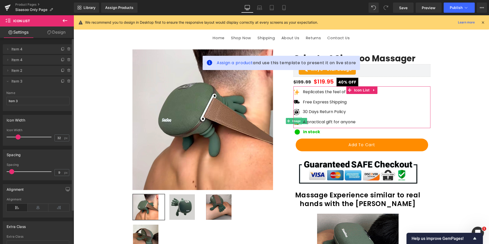
click at [28, 82] on span "Item 3" at bounding box center [32, 81] width 43 height 10
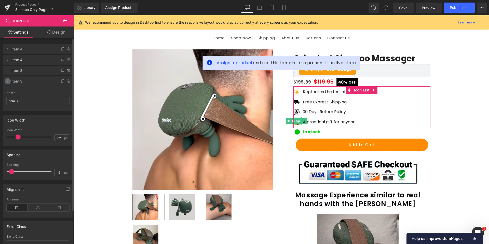
click at [9, 82] on span at bounding box center [8, 81] width 6 height 6
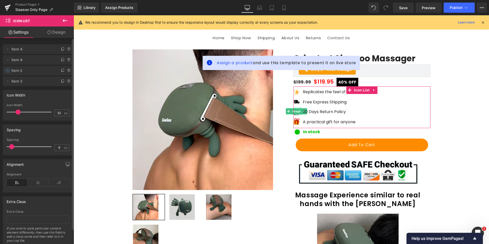
drag, startPoint x: 5, startPoint y: 79, endPoint x: 5, endPoint y: 69, distance: 9.9
click at [5, 43] on ul "Delete Cancel Item 4 Item 4 Name Item 4 Delete Cancel Item 4 Item 4 Name Item 4…" at bounding box center [38, 43] width 70 height 0
drag, startPoint x: 5, startPoint y: 47, endPoint x: 8, endPoint y: 63, distance: 16.3
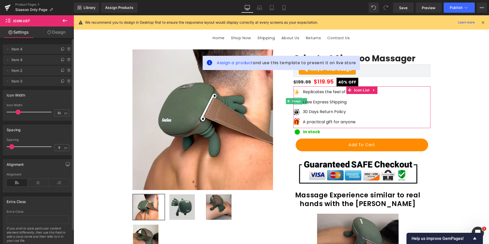
click at [8, 43] on ul "Delete Cancel Item 4 Item 4 Name Item 4 Delete Cancel Item 4 Item 4 Name Item 4…" at bounding box center [38, 43] width 70 height 0
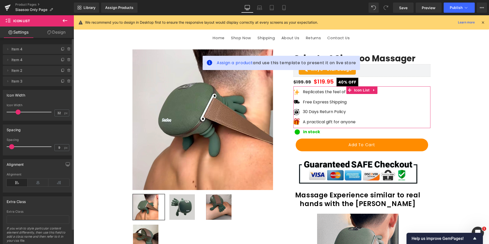
drag, startPoint x: 6, startPoint y: 59, endPoint x: 10, endPoint y: 41, distance: 18.9
click at [10, 41] on div "Delete Cancel Item 4 Item 4 Name Item 4 Delete Cancel Item 4 Item 4 Name Item 4…" at bounding box center [38, 62] width 76 height 47
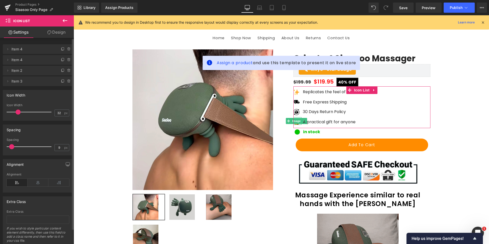
click at [5, 83] on li "Delete Cancel Item 3 Item 3 Name Item 3" at bounding box center [38, 81] width 70 height 10
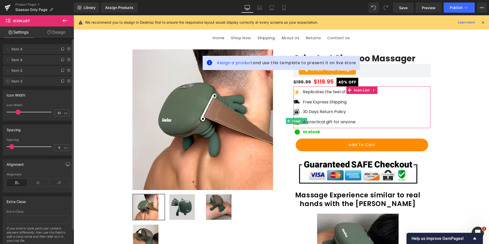
click at [8, 82] on icon at bounding box center [8, 81] width 4 height 4
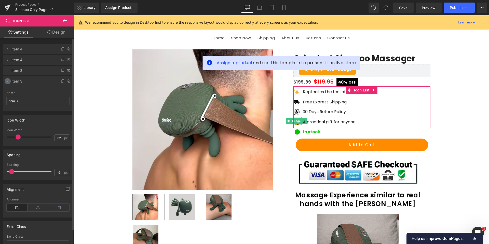
click at [8, 82] on icon at bounding box center [8, 81] width 4 height 4
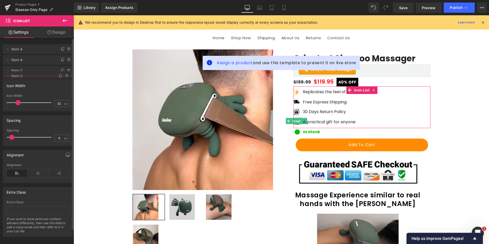
drag, startPoint x: 24, startPoint y: 79, endPoint x: 25, endPoint y: 74, distance: 5.4
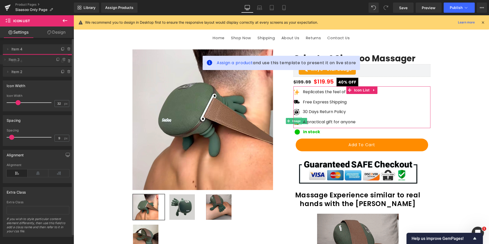
drag, startPoint x: 25, startPoint y: 79, endPoint x: 31, endPoint y: 57, distance: 22.4
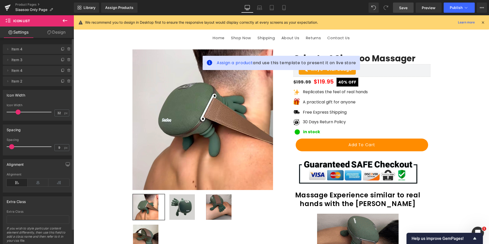
click at [405, 8] on span "Save" at bounding box center [403, 7] width 8 height 5
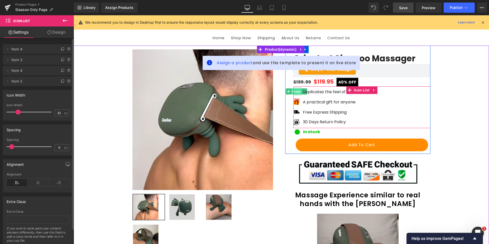
click at [296, 92] on span "Image" at bounding box center [296, 91] width 11 height 6
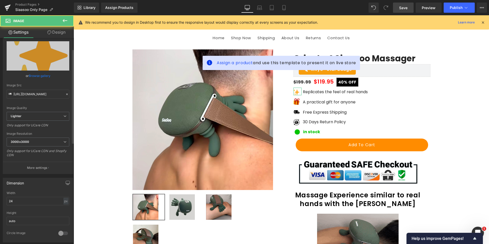
scroll to position [51, 0]
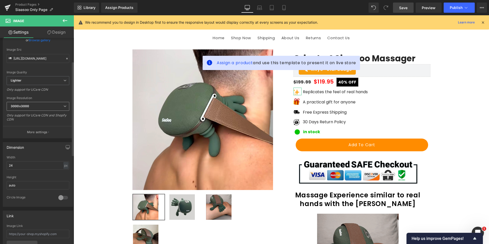
click at [48, 107] on span "3000x3000" at bounding box center [38, 106] width 63 height 9
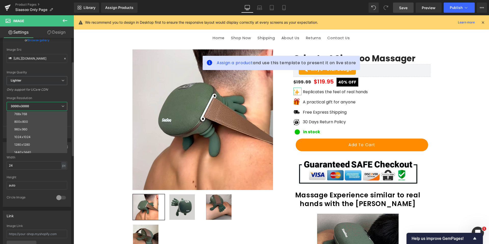
scroll to position [25, 0]
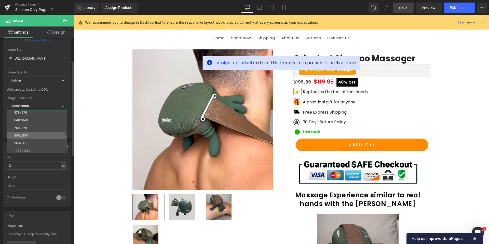
click at [35, 134] on li "800x800" at bounding box center [38, 136] width 63 height 8
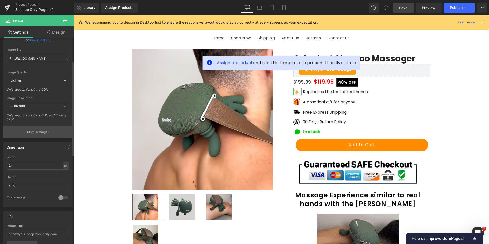
type input "https://ucarecdn.com/9ad76367-d26f-4c8e-97ea-3d8819d4ee51/-/format/auto/-/previ…"
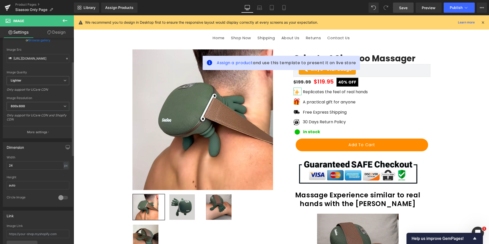
click at [2, 142] on div "Dimension 24px Width 24 px % px auto Height auto 0 Circle Image" at bounding box center [38, 172] width 76 height 69
click at [60, 167] on input "24" at bounding box center [38, 165] width 63 height 8
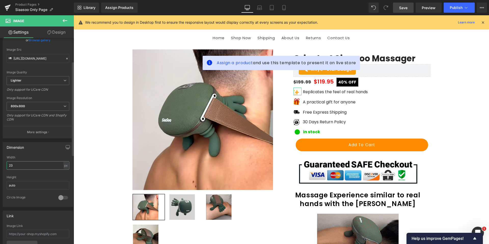
type input "23"
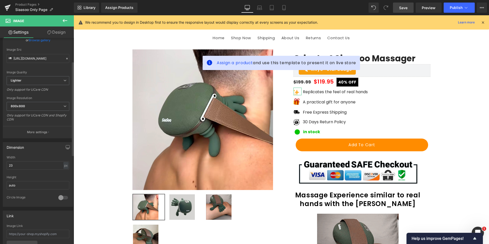
click at [49, 172] on div "Width 23 px % px" at bounding box center [38, 166] width 63 height 20
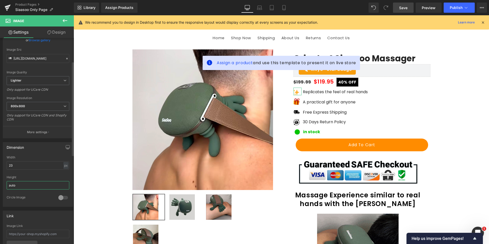
click at [27, 185] on input "auto" at bounding box center [38, 185] width 63 height 8
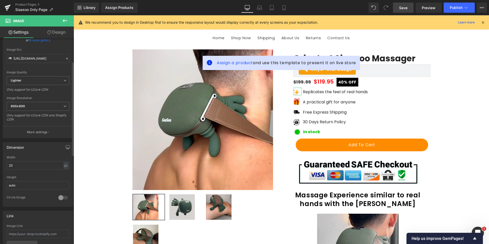
click at [2, 183] on div "Dimension 23px Width 23 px % px auto Height auto 0 Circle Image" at bounding box center [38, 172] width 76 height 69
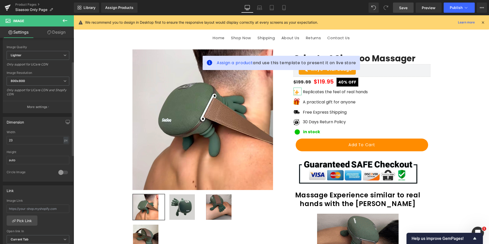
scroll to position [76, 0]
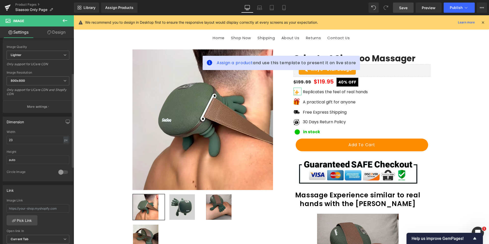
click at [58, 171] on div at bounding box center [63, 172] width 12 height 8
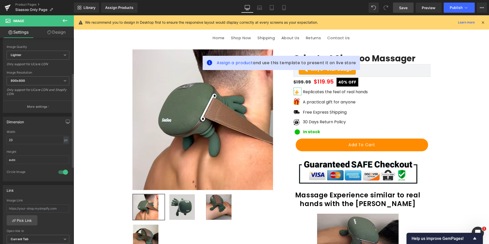
click at [58, 171] on div at bounding box center [63, 172] width 12 height 8
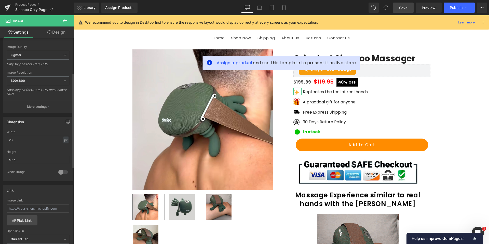
click at [58, 171] on div at bounding box center [63, 172] width 12 height 8
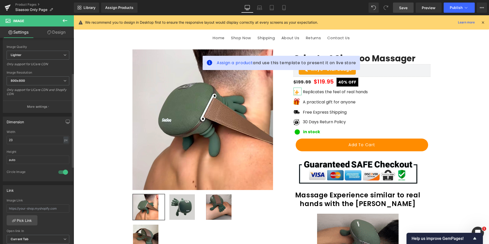
click at [58, 171] on div at bounding box center [63, 172] width 12 height 8
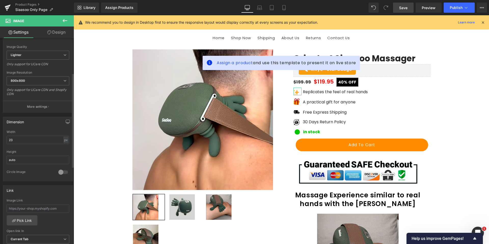
click at [58, 171] on div at bounding box center [63, 172] width 12 height 8
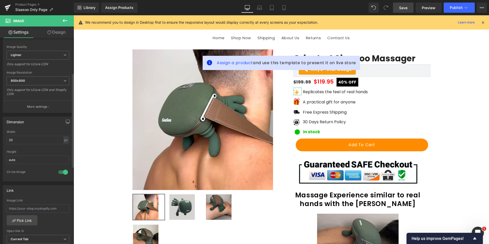
click at [59, 171] on div at bounding box center [63, 172] width 12 height 8
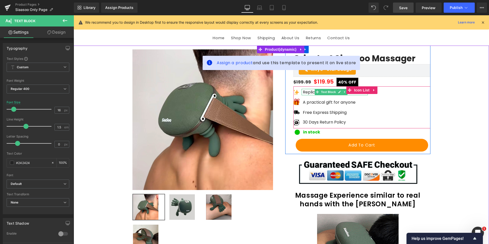
click at [308, 90] on div "Replicates the feel of real hands Text Block" at bounding box center [335, 92] width 66 height 6
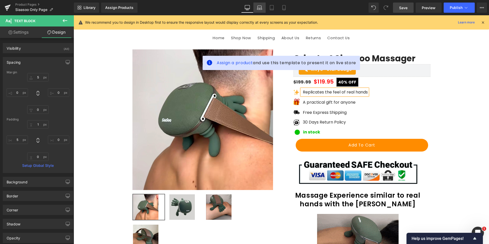
click at [264, 6] on link "Laptop" at bounding box center [260, 8] width 12 height 10
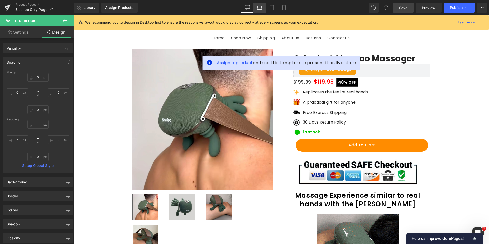
type input "0"
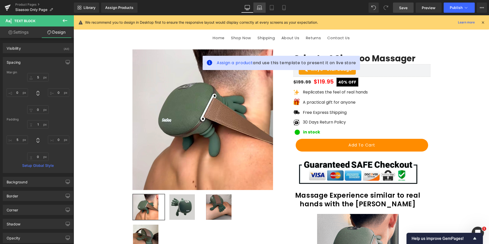
type input "0"
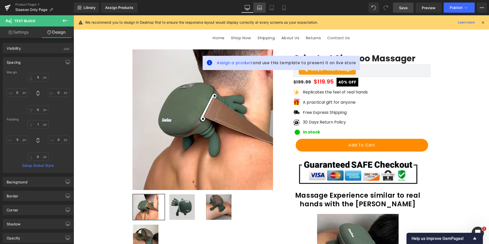
type input "0"
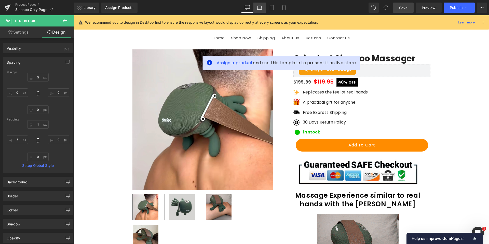
type input "0"
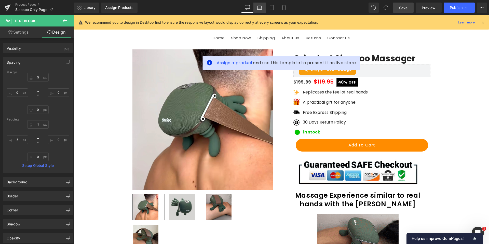
type input "0"
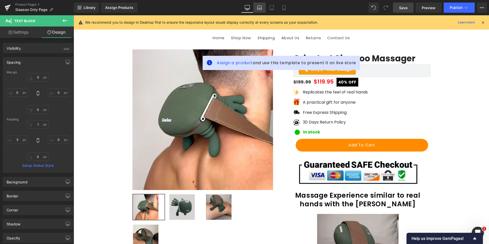
type input "0"
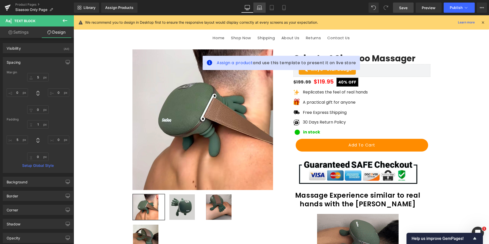
type input "0"
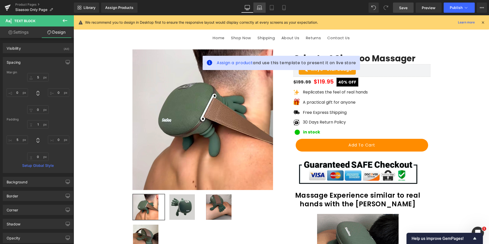
type input "5"
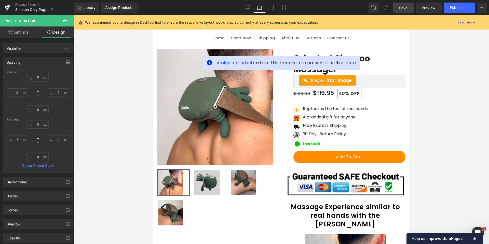
scroll to position [42, 0]
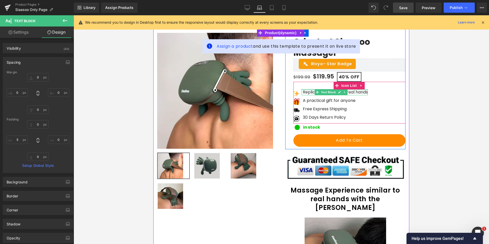
click at [308, 90] on div at bounding box center [335, 89] width 66 height 1
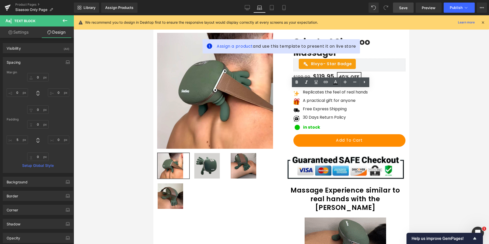
click at [463, 99] on div at bounding box center [282, 129] width 416 height 229
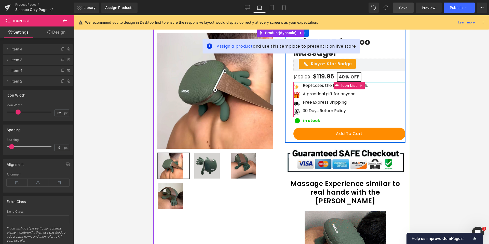
drag, startPoint x: 314, startPoint y: 88, endPoint x: 314, endPoint y: 81, distance: 6.6
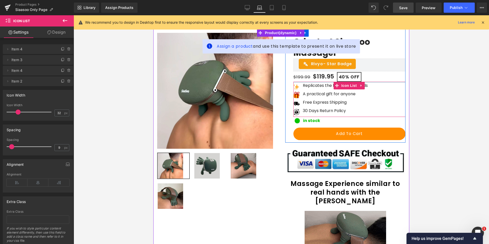
click at [314, 81] on div "Gripster® Siaasoo Massager (P) Title Rivyo - Star Badge Rivyo $199.99 $119.95 4…" at bounding box center [350, 90] width 112 height 106
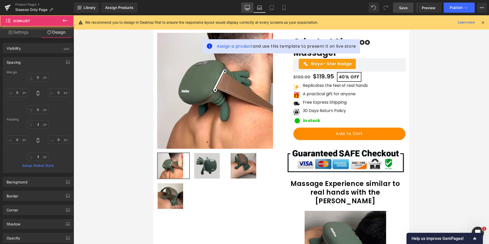
click at [246, 10] on icon at bounding box center [247, 7] width 5 height 5
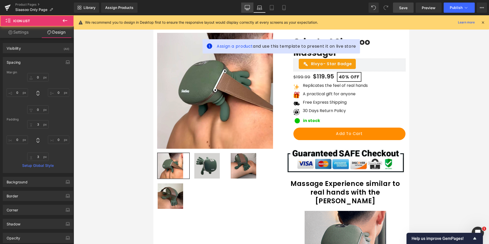
type input "0"
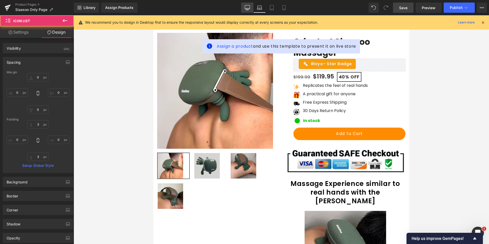
type input "0"
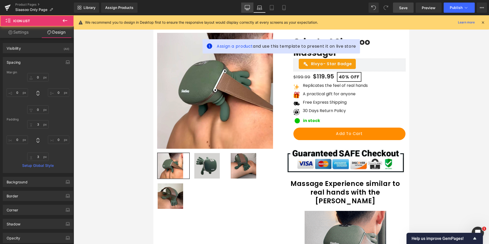
type input "0"
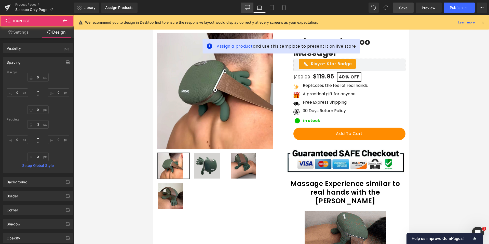
type input "0"
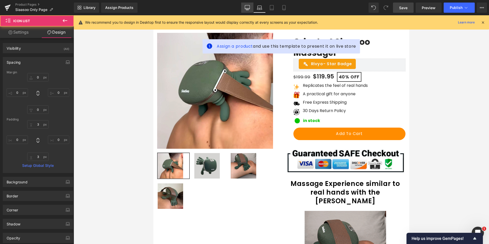
type input "5"
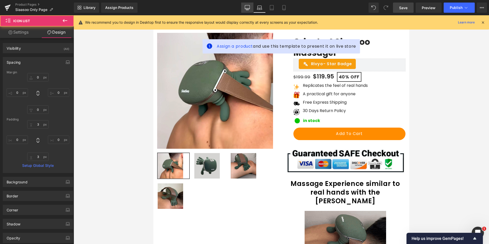
type input "0"
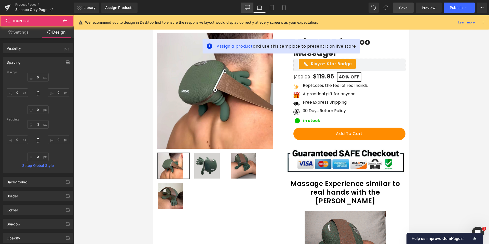
type input "2"
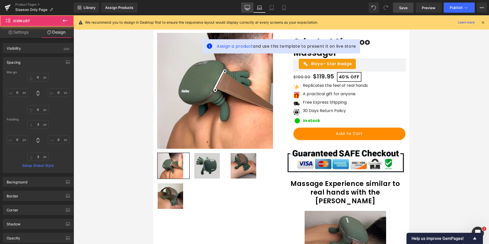
type input "0"
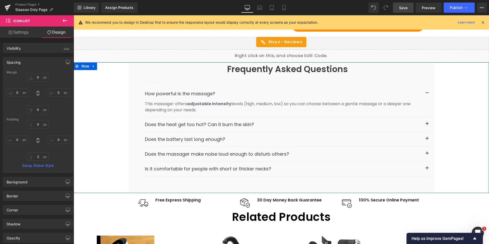
scroll to position [713, 0]
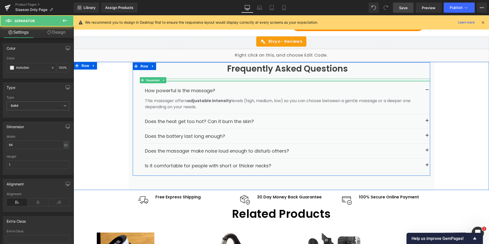
drag, startPoint x: 190, startPoint y: 67, endPoint x: 192, endPoint y: 62, distance: 4.9
click at [192, 79] on div "Separator" at bounding box center [287, 80] width 285 height 3
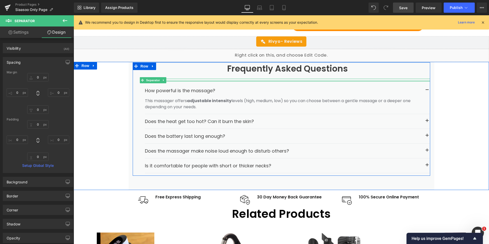
type input "0px"
drag, startPoint x: 195, startPoint y: 64, endPoint x: 197, endPoint y: 62, distance: 2.7
click at [197, 79] on div "Separator" at bounding box center [287, 80] width 285 height 3
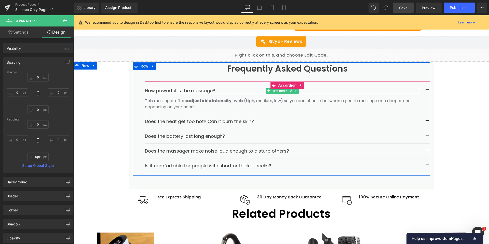
click at [181, 87] on span "How powerful is the massage?" at bounding box center [180, 90] width 70 height 6
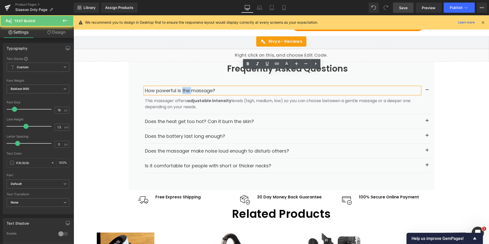
click at [181, 87] on span "How powerful is the massage?" at bounding box center [180, 90] width 70 height 6
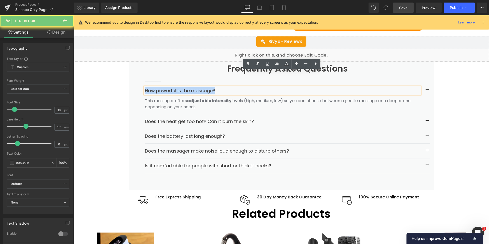
click at [181, 87] on span "How powerful is the massage?" at bounding box center [180, 90] width 70 height 6
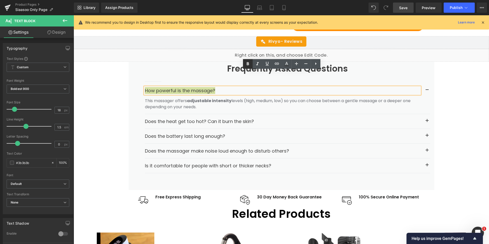
click at [249, 65] on icon at bounding box center [248, 64] width 6 height 6
click at [235, 87] on p "How powerful is the massage?" at bounding box center [282, 90] width 275 height 7
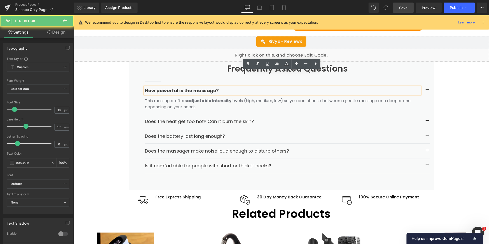
click at [235, 87] on p "How powerful is the massage?" at bounding box center [282, 90] width 275 height 7
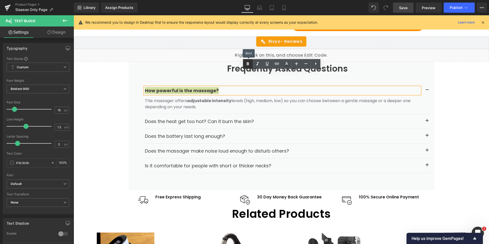
click at [247, 65] on icon at bounding box center [248, 64] width 6 height 6
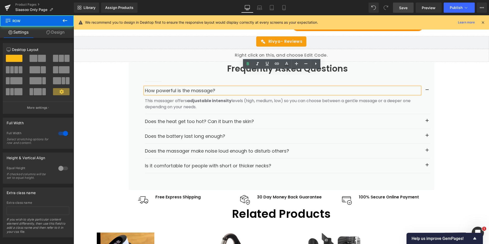
click at [107, 101] on div "Frequently Asked Questions Heading Separator How powerful is the massage? Text …" at bounding box center [282, 126] width 416 height 128
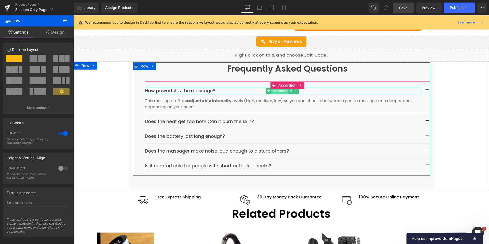
click at [276, 88] on span "Text Block" at bounding box center [279, 91] width 17 height 6
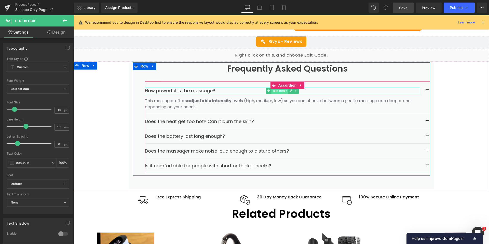
click at [275, 88] on span "Text Block" at bounding box center [279, 91] width 17 height 6
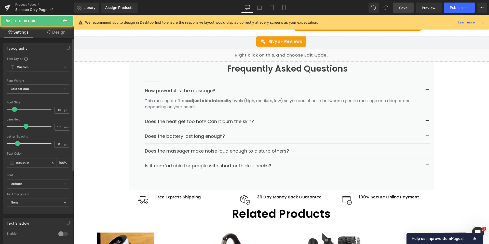
click at [36, 90] on span "Boldest 900" at bounding box center [38, 89] width 63 height 9
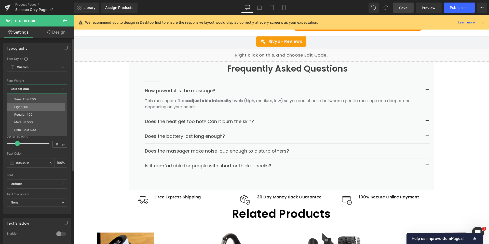
scroll to position [25, 0]
click at [31, 111] on div "Semi Bold 600" at bounding box center [25, 111] width 22 height 4
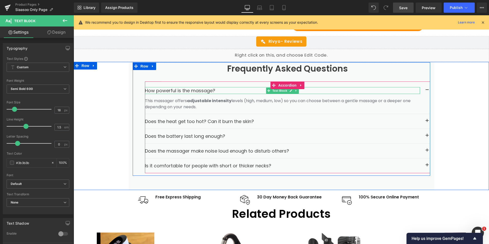
click at [156, 87] on span "How powerful is the massage?" at bounding box center [180, 90] width 70 height 6
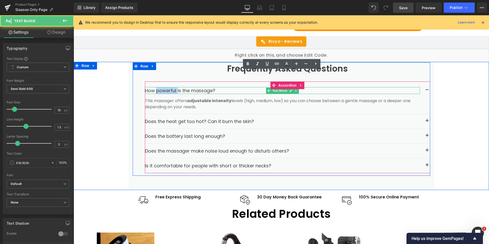
click at [156, 87] on span "How powerful is the massage?" at bounding box center [180, 90] width 70 height 6
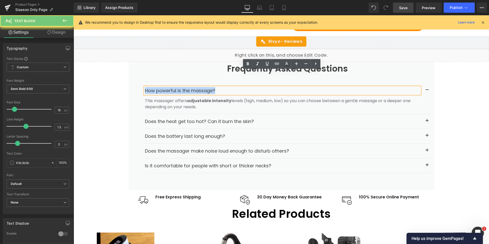
click at [156, 87] on span "How powerful is the massage?" at bounding box center [180, 90] width 70 height 6
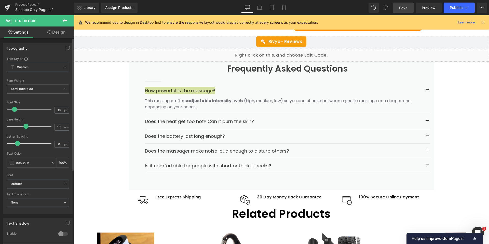
click at [38, 90] on span "Semi Bold 600" at bounding box center [38, 89] width 63 height 9
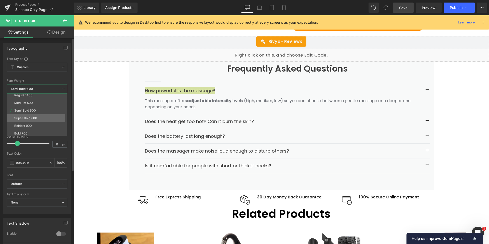
click at [32, 117] on div "Super Bold 800" at bounding box center [25, 118] width 23 height 4
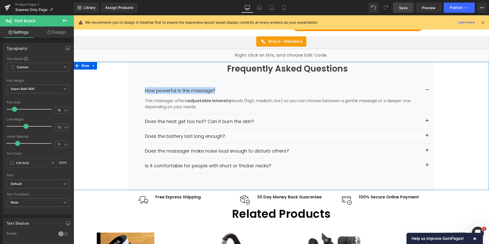
click at [106, 117] on div "Frequently Asked Questions Heading Separator How powerful is the massage? Text …" at bounding box center [282, 126] width 416 height 128
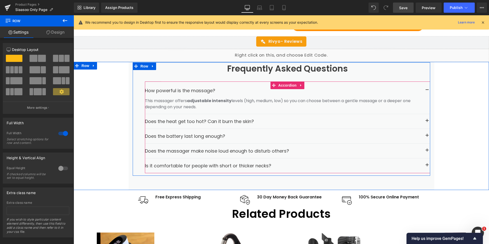
click at [425, 87] on button "button" at bounding box center [427, 90] width 6 height 6
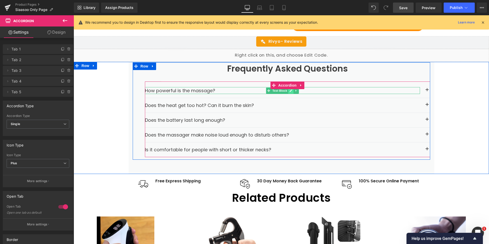
click at [290, 89] on icon at bounding box center [290, 90] width 3 height 3
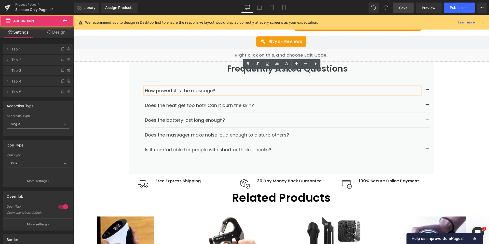
click at [427, 91] on span "button" at bounding box center [427, 91] width 0 height 0
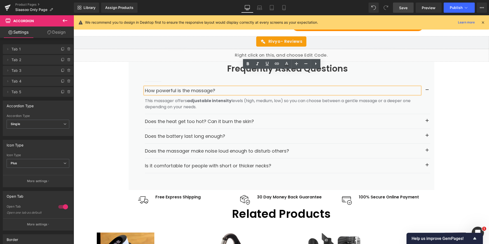
click at [266, 98] on p "This massager offers adjustable intensity levels (high, medium, low) so you can…" at bounding box center [287, 104] width 285 height 12
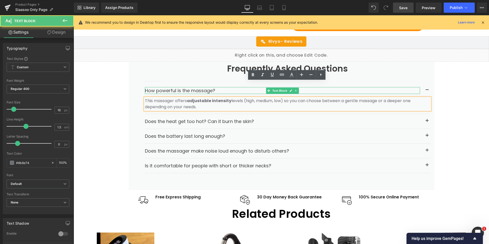
click at [201, 87] on span "How powerful is the massage?" at bounding box center [180, 90] width 70 height 6
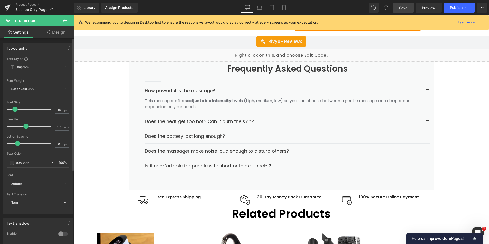
type input "20"
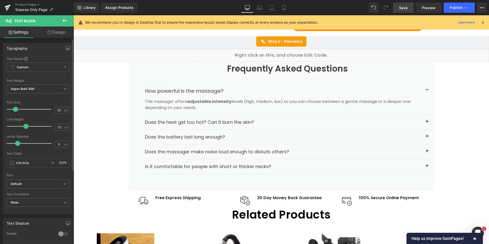
click at [15, 110] on span at bounding box center [15, 109] width 5 height 5
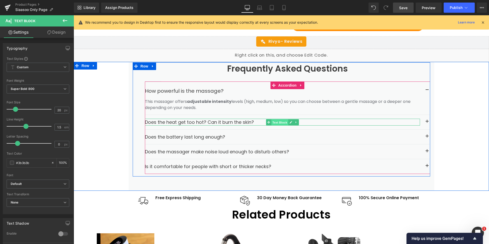
click at [279, 119] on span "Text Block" at bounding box center [279, 122] width 17 height 6
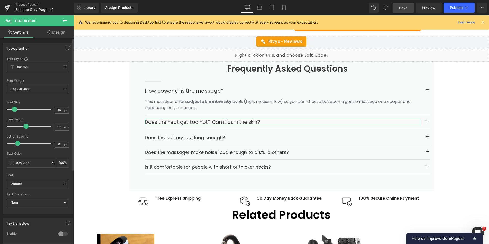
type input "20"
click at [14, 110] on span at bounding box center [15, 109] width 5 height 5
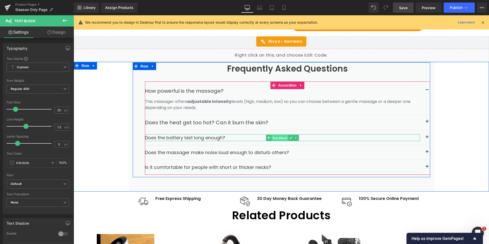
click at [272, 135] on span "Text Block" at bounding box center [279, 138] width 17 height 6
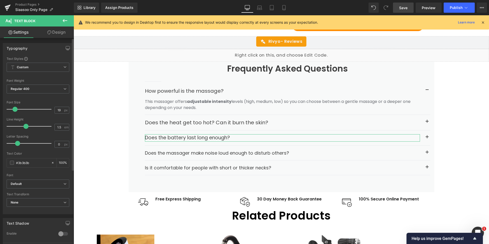
type input "20"
click at [15, 109] on span at bounding box center [15, 109] width 5 height 5
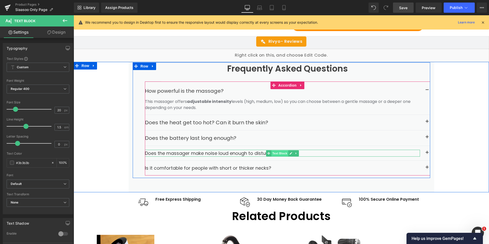
click at [278, 150] on span "Text Block" at bounding box center [279, 153] width 17 height 6
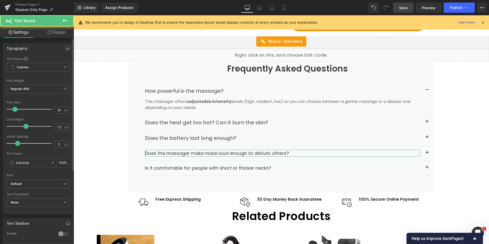
type input "20"
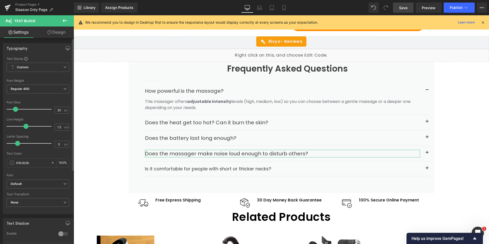
click at [15, 109] on span at bounding box center [15, 109] width 5 height 5
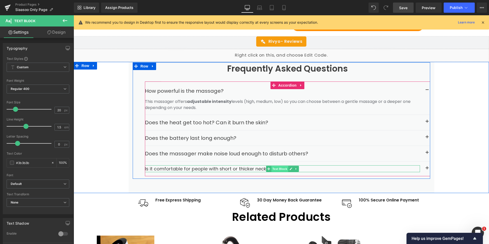
click at [275, 166] on span "Text Block" at bounding box center [279, 169] width 17 height 6
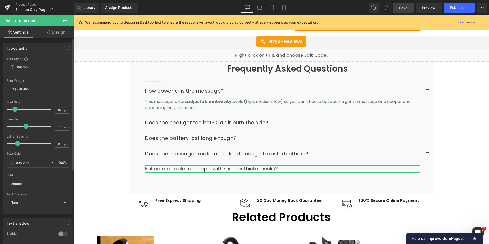
type input "20"
click at [16, 108] on span at bounding box center [15, 109] width 5 height 5
click at [0, 119] on div "Typography Text Styles Custom Custom Setup Global Style Custom Setup Global Sty…" at bounding box center [38, 126] width 76 height 175
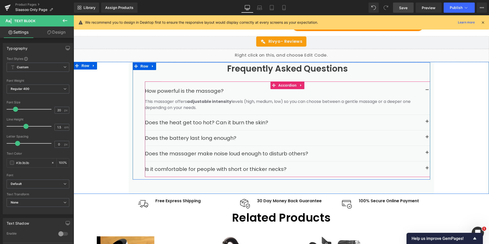
click at [427, 87] on button "button" at bounding box center [427, 90] width 6 height 6
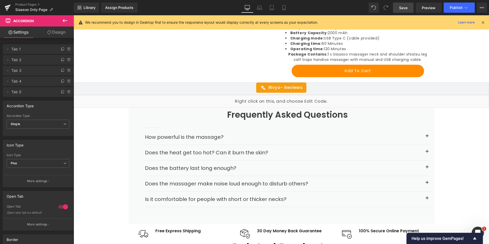
scroll to position [688, 0]
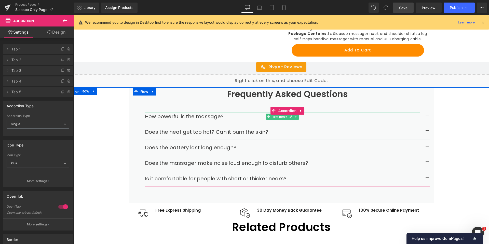
click at [279, 114] on span "Text Block" at bounding box center [279, 117] width 17 height 6
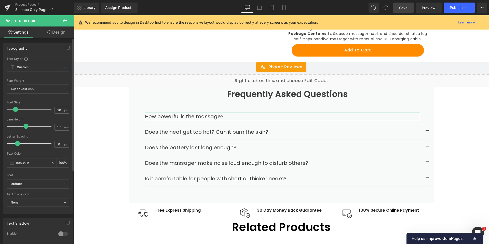
type input "19"
click at [14, 108] on span at bounding box center [14, 109] width 5 height 5
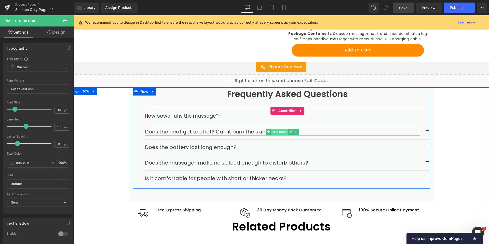
click at [280, 129] on span "Text Block" at bounding box center [279, 132] width 17 height 6
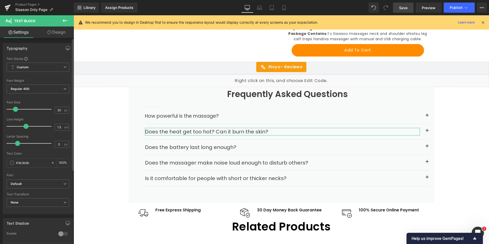
type input "19"
click at [16, 110] on span at bounding box center [14, 109] width 5 height 5
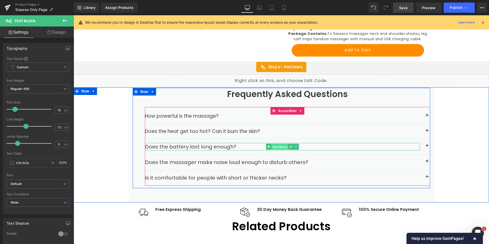
click at [278, 144] on span "Text Block" at bounding box center [279, 147] width 17 height 6
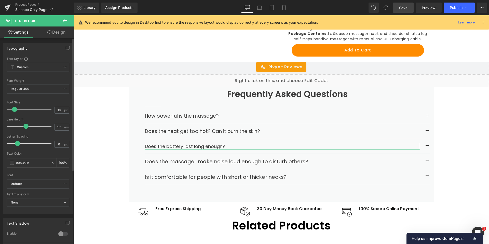
click at [14, 110] on span at bounding box center [14, 109] width 5 height 5
type input "19"
click at [15, 110] on span at bounding box center [14, 109] width 5 height 5
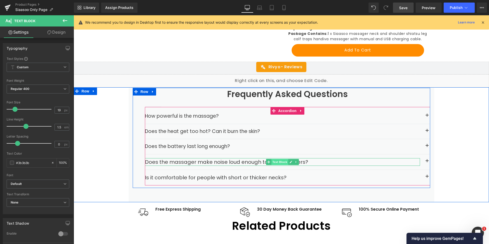
click at [284, 159] on span "Text Block" at bounding box center [279, 162] width 17 height 6
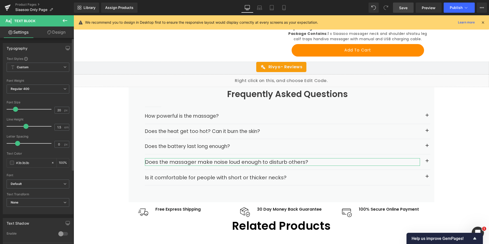
type input "19"
click at [15, 111] on span at bounding box center [14, 109] width 5 height 5
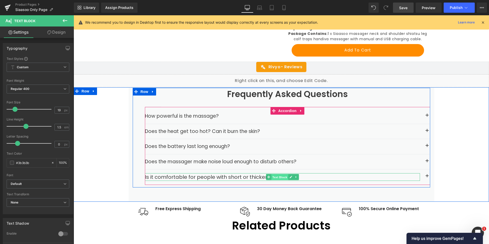
click at [281, 174] on span "Text Block" at bounding box center [279, 177] width 17 height 6
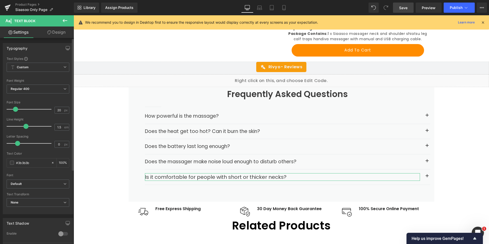
type input "19"
click at [16, 110] on span at bounding box center [14, 109] width 5 height 5
click at [1, 123] on div "Typography Text Styles Custom Custom Setup Global Style Custom Setup Global Sty…" at bounding box center [38, 126] width 76 height 175
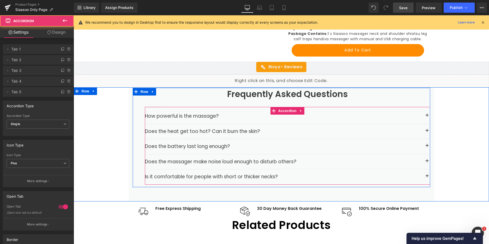
click at [426, 113] on button "button" at bounding box center [427, 116] width 6 height 6
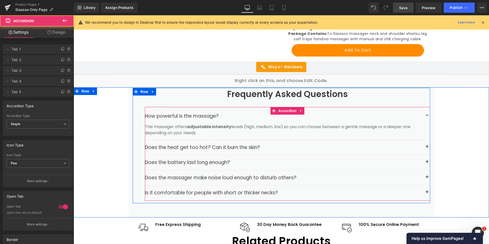
click at [426, 113] on button "button" at bounding box center [427, 116] width 6 height 6
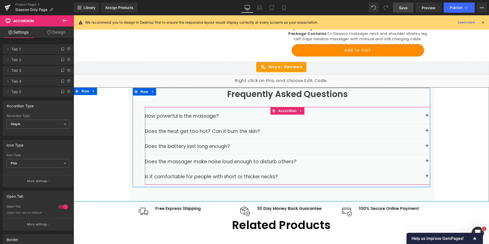
click at [427, 117] on span "button" at bounding box center [427, 117] width 0 height 0
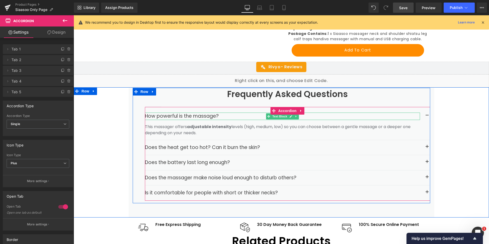
click at [204, 113] on span "How powerful is the massage?" at bounding box center [182, 116] width 74 height 7
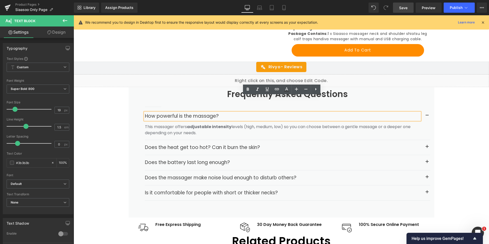
click at [206, 113] on span "How powerful is the massage?" at bounding box center [182, 116] width 74 height 7
click at [425, 144] on button "button" at bounding box center [427, 147] width 6 height 6
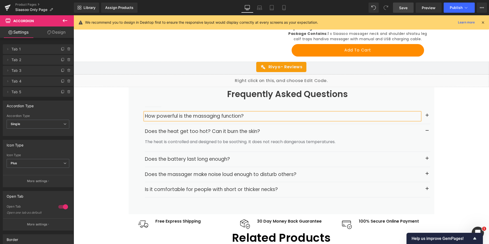
click at [427, 160] on span "button" at bounding box center [427, 160] width 0 height 0
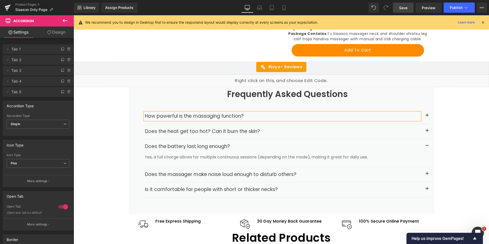
click at [427, 175] on span "button" at bounding box center [427, 175] width 0 height 0
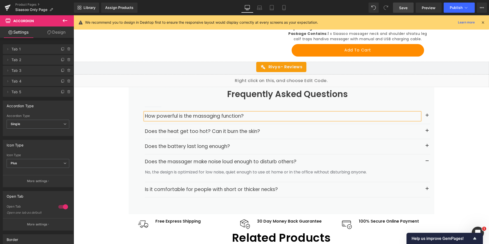
click at [425, 186] on button "button" at bounding box center [427, 189] width 6 height 6
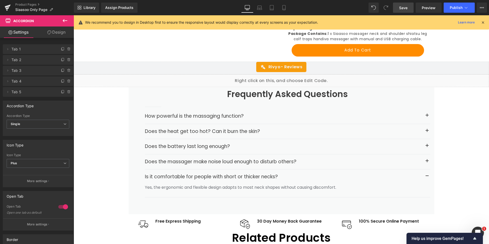
click at [408, 7] on link "Save" at bounding box center [403, 8] width 21 height 10
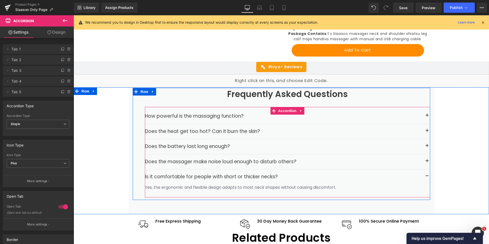
click at [427, 178] on span "button" at bounding box center [427, 178] width 0 height 0
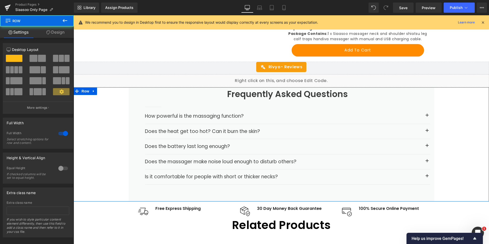
drag, startPoint x: 192, startPoint y: 185, endPoint x: 194, endPoint y: 180, distance: 4.5
click at [194, 180] on div "Frequently Asked Questions Heading Separator How powerful is the massaging func…" at bounding box center [282, 144] width 416 height 114
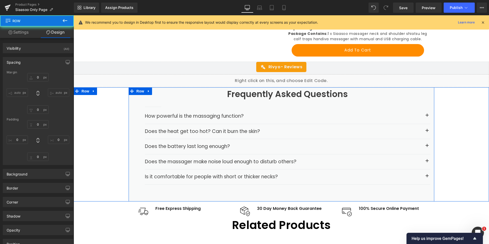
type input "0"
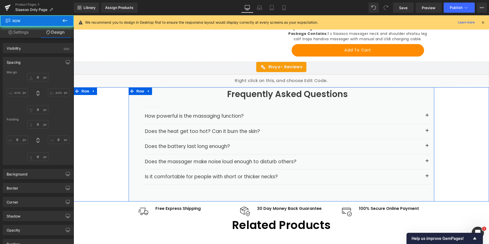
type input "0"
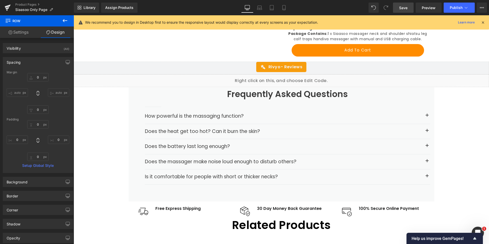
click at [404, 10] on span "Save" at bounding box center [403, 7] width 8 height 5
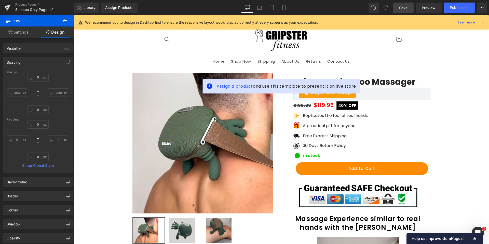
scroll to position [0, 0]
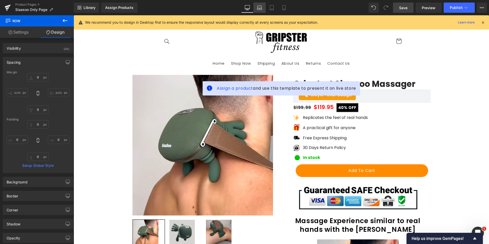
click at [264, 7] on link "Laptop" at bounding box center [260, 8] width 12 height 10
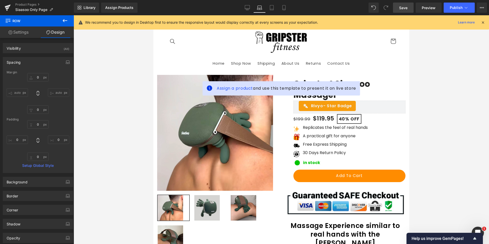
type input "0"
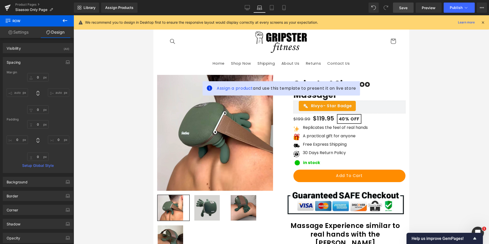
type input "0"
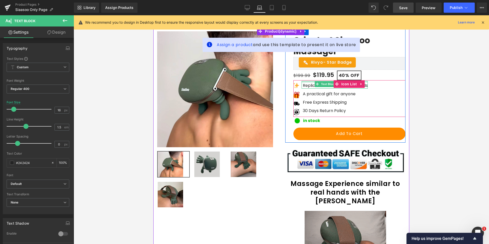
click at [306, 83] on div "Replicates the feel of real hands Text Block" at bounding box center [335, 85] width 66 height 8
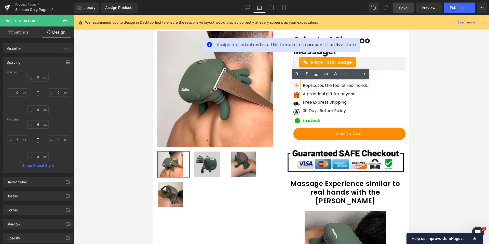
click at [453, 109] on div at bounding box center [282, 129] width 416 height 229
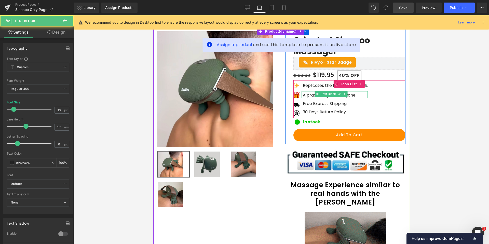
click at [307, 93] on div "A practical gift for anyone Text Block" at bounding box center [335, 94] width 66 height 7
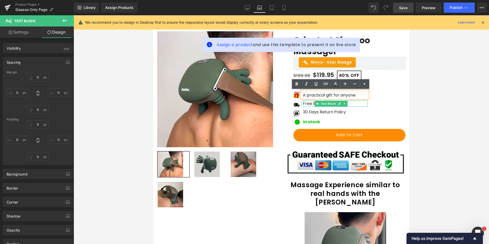
type input "0"
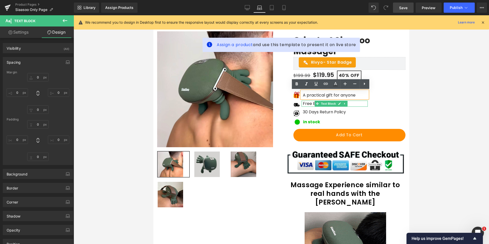
type input "0"
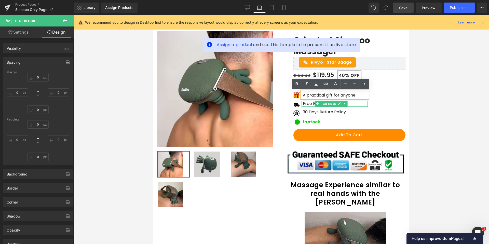
type input "0"
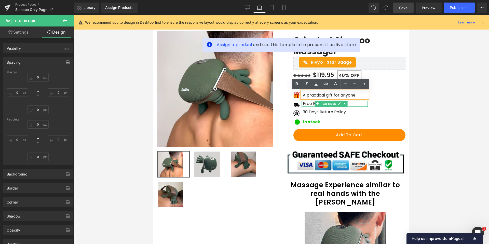
type input "0"
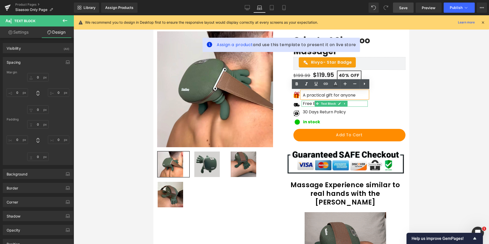
type input "5"
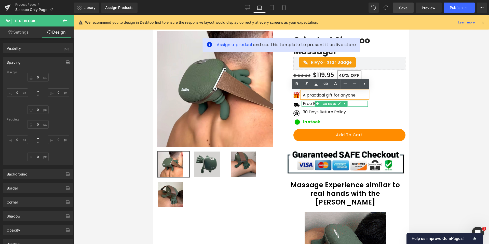
type input "0"
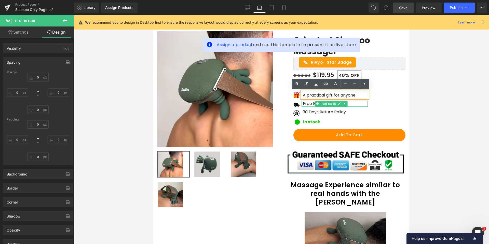
type input "0"
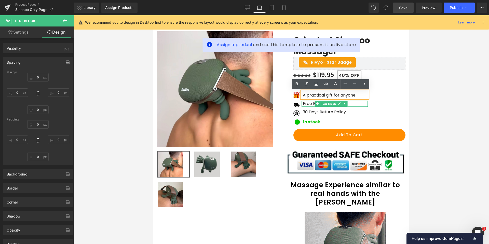
type input "5"
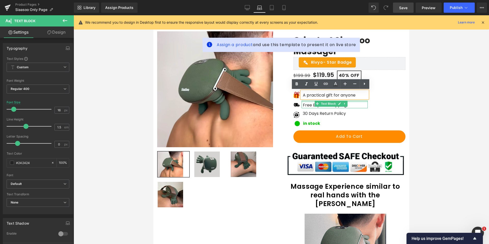
click at [311, 103] on div "Free Express Shipping Text Block" at bounding box center [335, 105] width 66 height 8
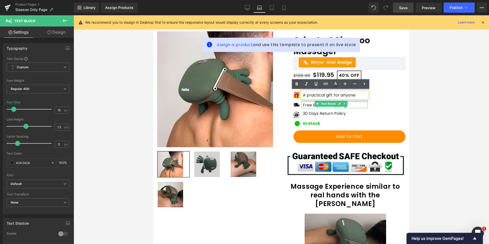
click at [311, 103] on p "Free Express Shipping" at bounding box center [335, 105] width 65 height 6
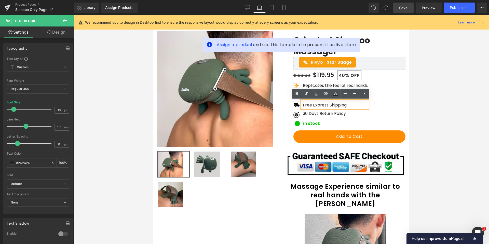
click at [420, 111] on div at bounding box center [282, 129] width 416 height 229
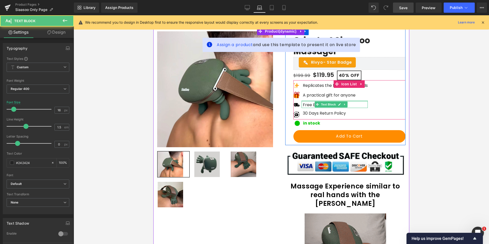
click at [307, 101] on div at bounding box center [335, 101] width 66 height 1
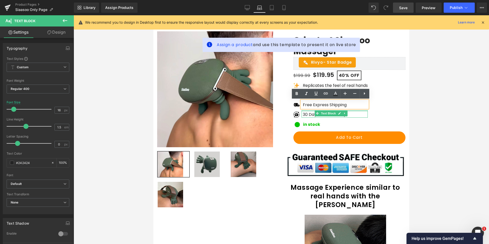
click at [311, 112] on div "30 Days Return Policy Text Block" at bounding box center [335, 113] width 66 height 7
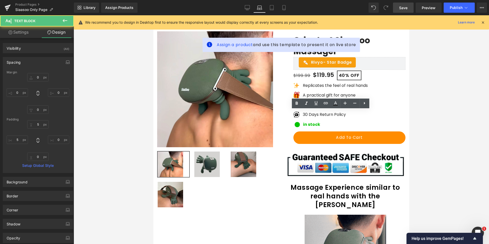
click at [465, 122] on div at bounding box center [282, 129] width 416 height 229
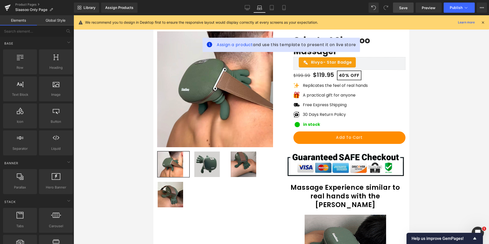
click at [403, 6] on span "Save" at bounding box center [403, 7] width 8 height 5
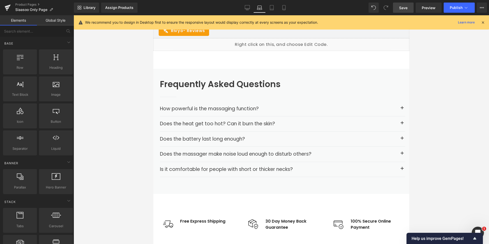
scroll to position [841, 0]
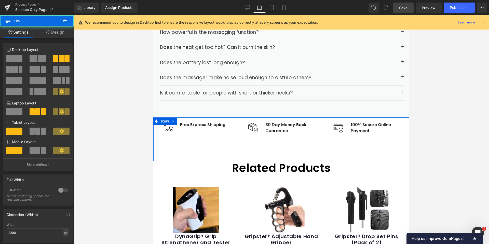
drag, startPoint x: 245, startPoint y: 112, endPoint x: 248, endPoint y: 92, distance: 20.3
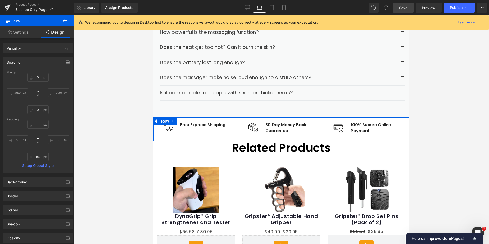
type input "0px"
drag, startPoint x: 253, startPoint y: 128, endPoint x: 253, endPoint y: 107, distance: 21.1
click at [253, 117] on div "Image Free Express Shipping Text Block Icon List Image 30 Day Money Back Guaran…" at bounding box center [281, 128] width 256 height 23
drag, startPoint x: 214, startPoint y: 115, endPoint x: 213, endPoint y: 113, distance: 2.6
click at [213, 117] on div "Image Free Express Shipping Text Block Icon List Image 30 Day Money Back Guaran…" at bounding box center [281, 128] width 256 height 23
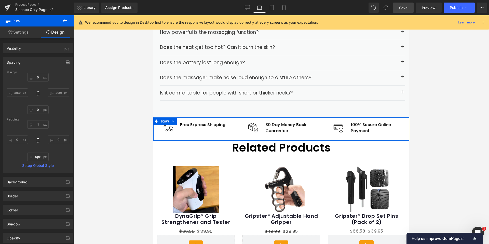
click at [222, 117] on div "Image Free Express Shipping Text Block Icon List Image 30 Day Money Back Guaran…" at bounding box center [281, 128] width 256 height 23
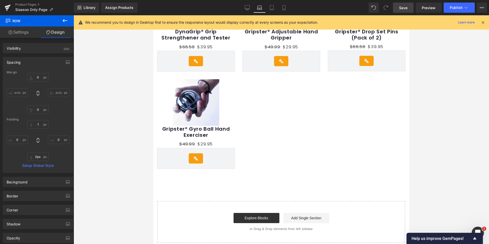
scroll to position [1070, 0]
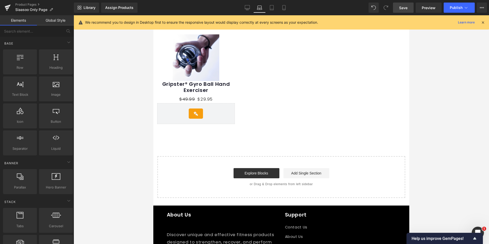
drag, startPoint x: 453, startPoint y: 133, endPoint x: 431, endPoint y: 49, distance: 86.6
click at [404, 7] on span "Save" at bounding box center [403, 7] width 8 height 5
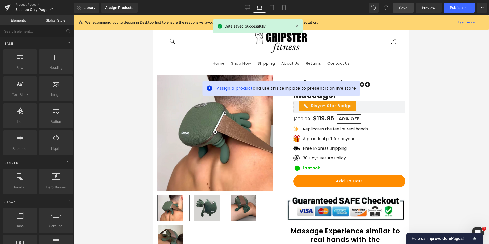
scroll to position [0, 0]
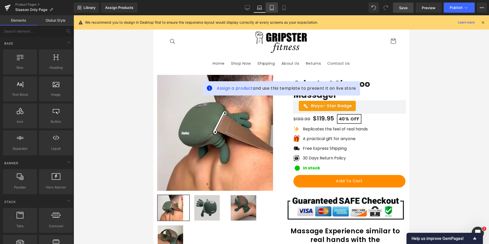
click at [270, 10] on icon at bounding box center [271, 7] width 5 height 5
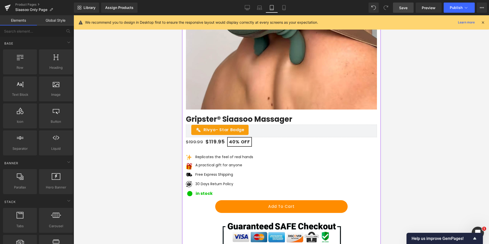
scroll to position [178, 0]
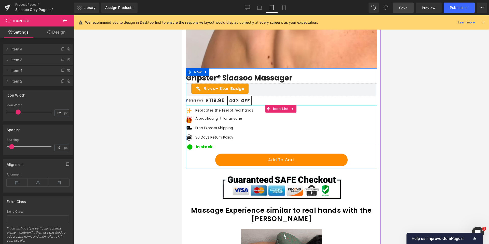
drag, startPoint x: 200, startPoint y: 109, endPoint x: 199, endPoint y: 104, distance: 5.5
click at [199, 105] on div at bounding box center [281, 105] width 191 height 1
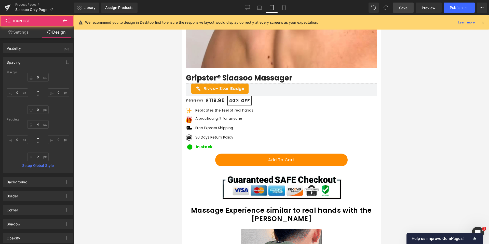
click at [161, 125] on div at bounding box center [282, 129] width 416 height 229
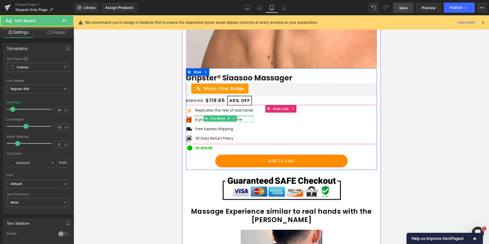
click at [199, 116] on div "A practical gift for anyone Text Block" at bounding box center [223, 118] width 59 height 7
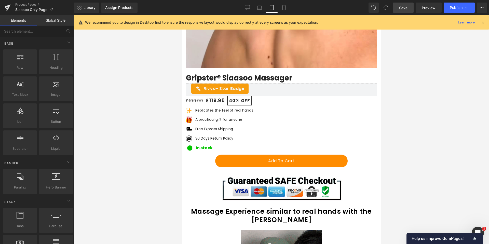
click at [166, 130] on div at bounding box center [282, 129] width 416 height 229
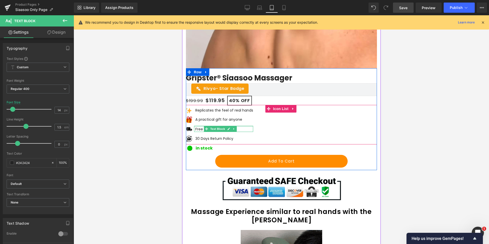
click at [200, 126] on div at bounding box center [223, 126] width 59 height 1
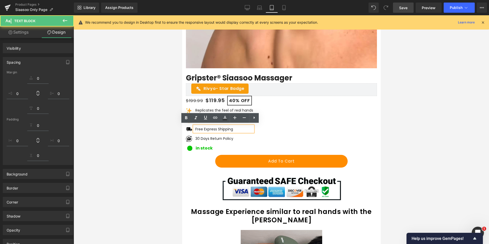
click at [156, 143] on div at bounding box center [282, 129] width 416 height 229
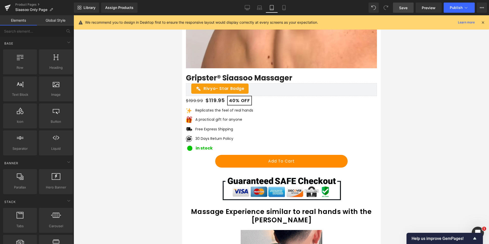
click at [172, 156] on div at bounding box center [282, 129] width 416 height 229
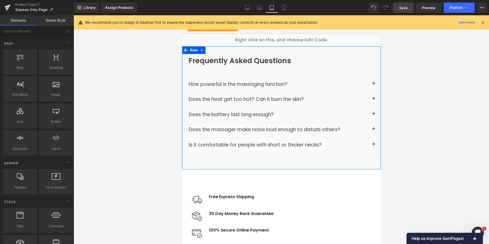
scroll to position [917, 0]
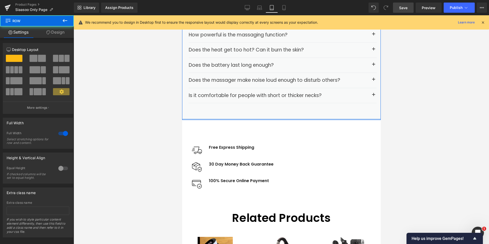
drag, startPoint x: 228, startPoint y: 99, endPoint x: 229, endPoint y: 89, distance: 9.8
click at [229, 91] on div "Frequently Asked Questions Heading Separator How powerful is the massaging func…" at bounding box center [281, 58] width 199 height 123
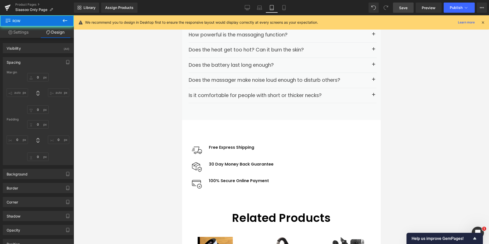
type input "0"
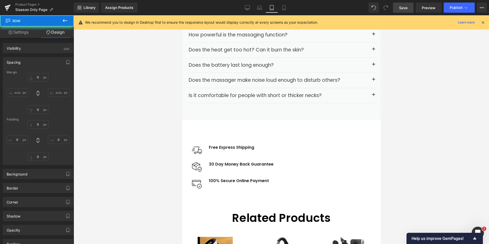
type input "0"
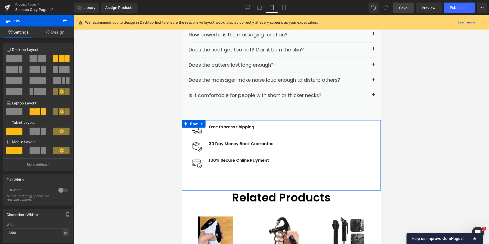
drag, startPoint x: 262, startPoint y: 111, endPoint x: 261, endPoint y: 90, distance: 20.7
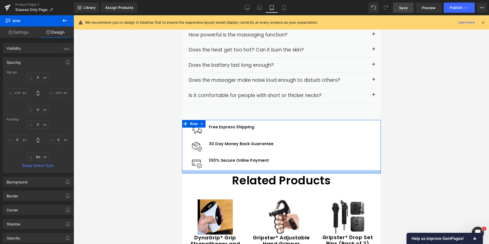
type input "0px"
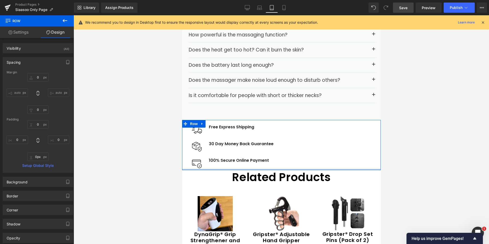
drag, startPoint x: 273, startPoint y: 165, endPoint x: 273, endPoint y: 144, distance: 21.1
click at [273, 144] on div "Image Free Express Shipping Text Block Icon List Image 30 Day Money Back Guaran…" at bounding box center [281, 145] width 199 height 50
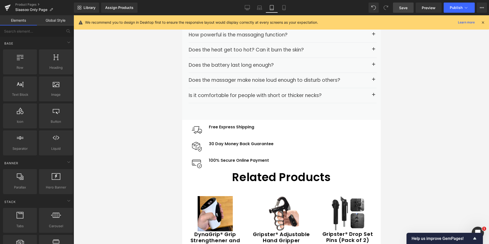
click at [149, 136] on div at bounding box center [282, 129] width 416 height 229
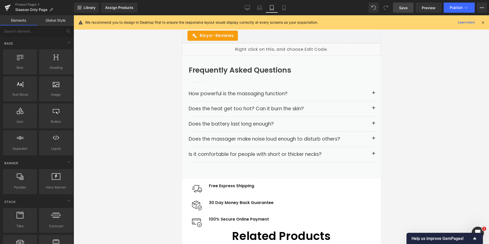
scroll to position [790, 0]
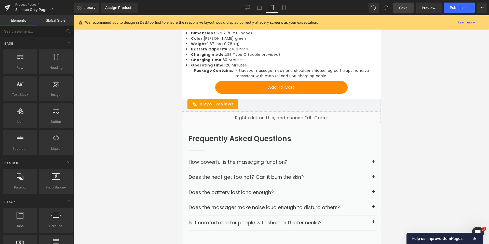
click at [405, 7] on span "Save" at bounding box center [403, 7] width 8 height 5
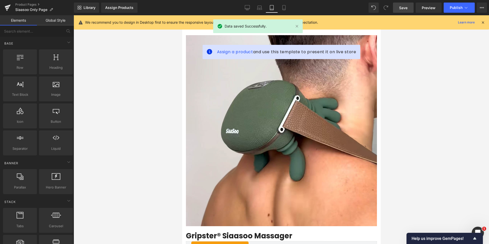
scroll to position [0, 0]
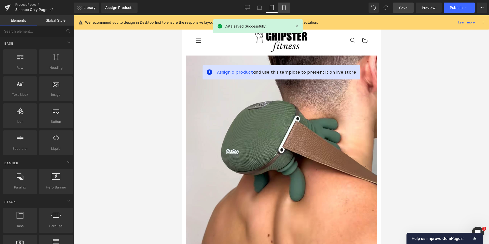
click at [282, 8] on icon at bounding box center [284, 7] width 5 height 5
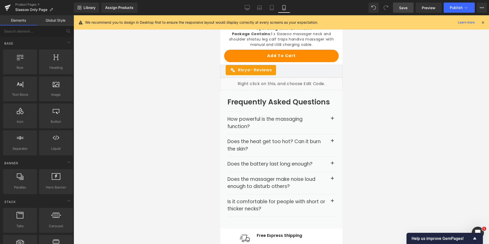
scroll to position [866, 0]
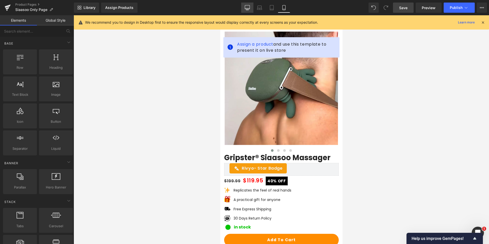
drag, startPoint x: 250, startPoint y: 7, endPoint x: 168, endPoint y: 27, distance: 84.1
click at [250, 7] on icon at bounding box center [247, 7] width 5 height 5
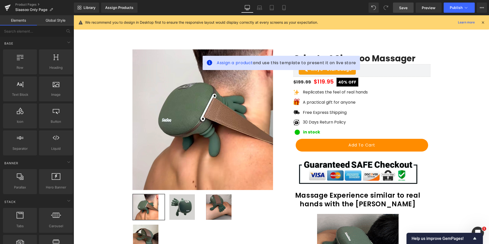
scroll to position [56, 0]
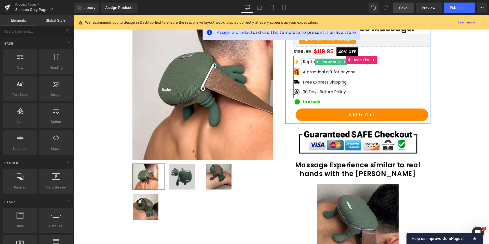
click at [303, 62] on p "Replicates the feel of real hands" at bounding box center [335, 62] width 65 height 6
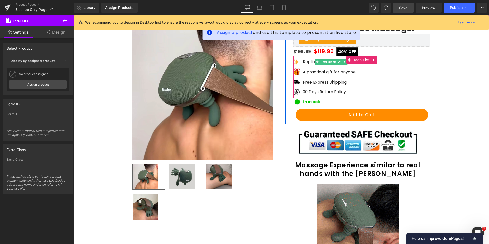
click at [309, 61] on p "Replicates the feel of real hands" at bounding box center [335, 62] width 65 height 6
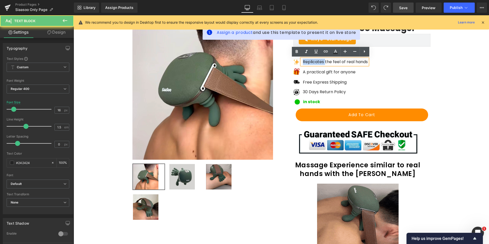
click at [309, 61] on p "Replicates the feel of real hands" at bounding box center [335, 62] width 65 height 6
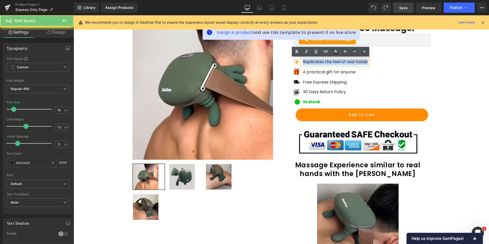
click at [309, 61] on p "Replicates the feel of real hands" at bounding box center [335, 62] width 65 height 6
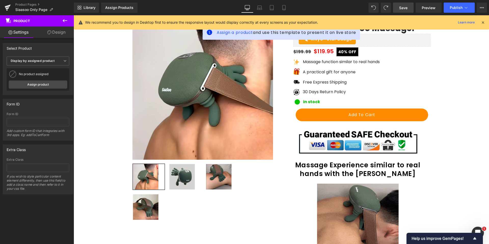
click at [409, 6] on link "Save" at bounding box center [403, 8] width 21 height 10
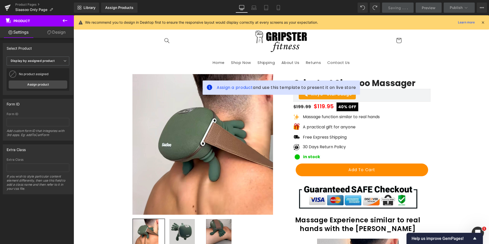
scroll to position [0, 0]
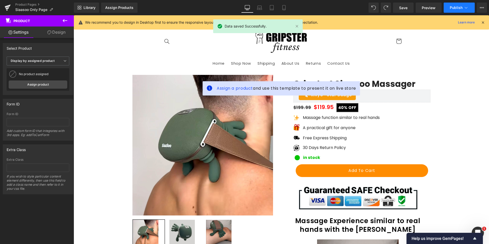
drag, startPoint x: 460, startPoint y: 13, endPoint x: 459, endPoint y: 11, distance: 2.6
click at [460, 13] on div "Library Assign Products Product Preview No product match your search. Please tr…" at bounding box center [281, 7] width 415 height 15
click at [455, 4] on button "Publish" at bounding box center [459, 8] width 31 height 10
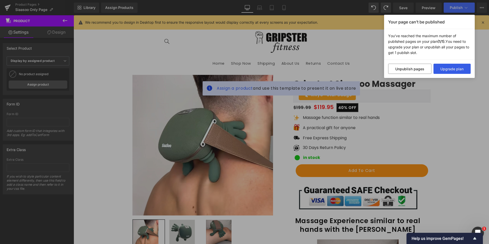
click at [448, 71] on button "Upgrade plan" at bounding box center [452, 69] width 37 height 10
drag, startPoint x: 483, startPoint y: 49, endPoint x: 410, endPoint y: 27, distance: 75.6
click at [483, 49] on div "Your page can’t be published You've reached the maximum number of published pag…" at bounding box center [244, 122] width 489 height 244
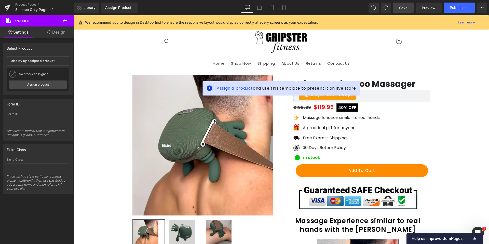
drag, startPoint x: 405, startPoint y: 7, endPoint x: 266, endPoint y: 80, distance: 157.6
click at [405, 7] on span "Save" at bounding box center [403, 7] width 8 height 5
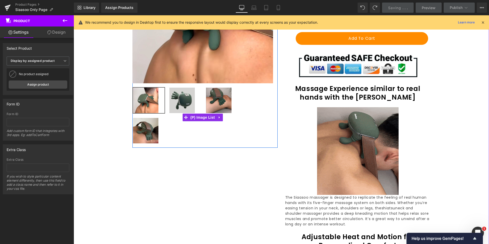
scroll to position [178, 0]
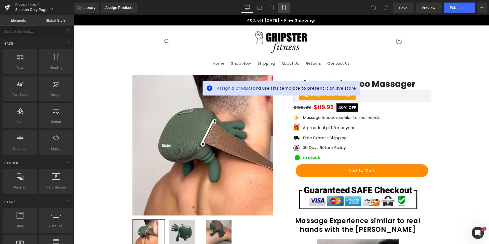
click at [284, 6] on icon at bounding box center [284, 7] width 5 height 5
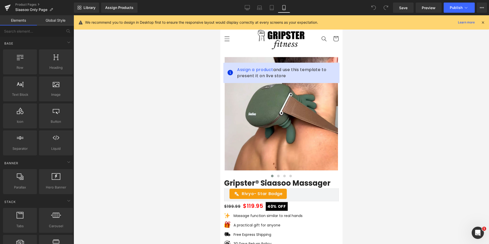
drag, startPoint x: 337, startPoint y: 191, endPoint x: 566, endPoint y: 72, distance: 258.5
click at [461, 9] on span "Publish" at bounding box center [456, 8] width 13 height 4
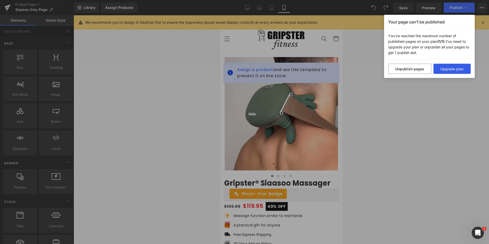
click at [452, 71] on button "Upgrade plan" at bounding box center [452, 69] width 37 height 10
drag, startPoint x: 450, startPoint y: 91, endPoint x: 449, endPoint y: 86, distance: 6.0
click at [450, 91] on div "Your page can’t be published You've reached the maximum number of published pag…" at bounding box center [244, 122] width 489 height 244
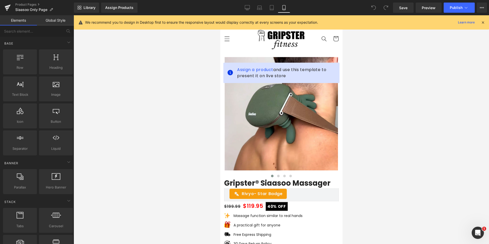
click at [453, 5] on button "Publish" at bounding box center [459, 8] width 31 height 10
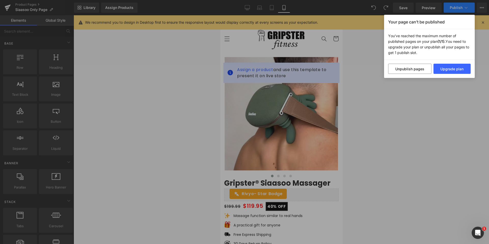
click at [453, 5] on div "Your page can’t be published You've reached the maximum number of published pag…" at bounding box center [244, 122] width 489 height 244
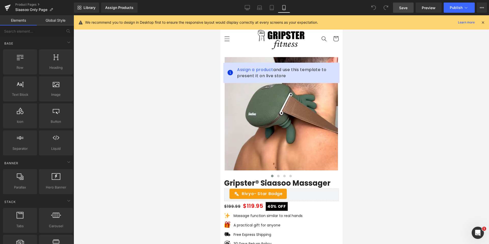
click at [404, 9] on span "Save" at bounding box center [403, 7] width 8 height 5
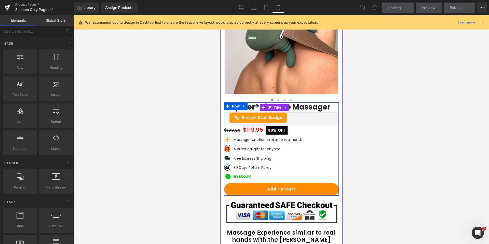
scroll to position [76, 0]
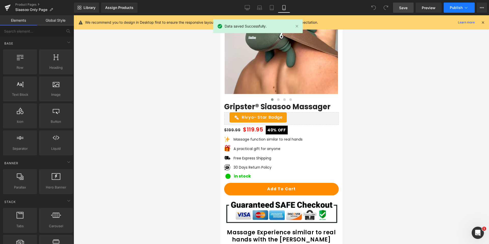
click at [458, 9] on span "Publish" at bounding box center [456, 8] width 13 height 4
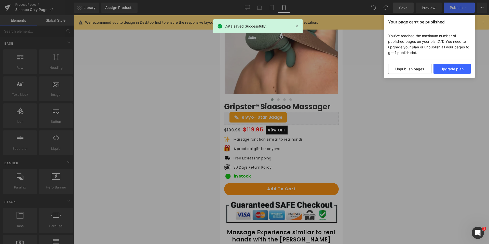
click at [71, 67] on div "Your page can’t be published You've reached the maximum number of published pag…" at bounding box center [244, 122] width 489 height 244
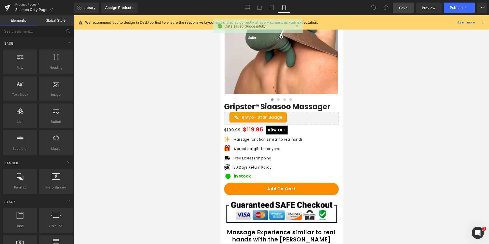
click at [19, 2] on div "Product Pages Siaasoo Only Page" at bounding box center [37, 7] width 74 height 15
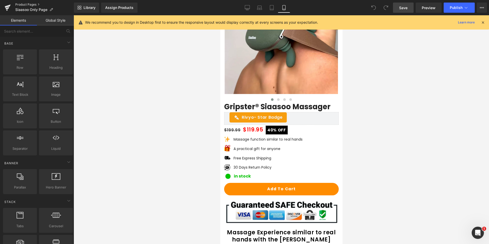
click at [19, 4] on link "Product Pages" at bounding box center [44, 5] width 59 height 4
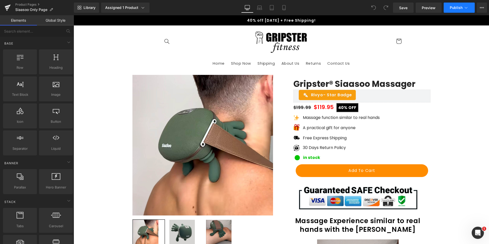
click at [450, 8] on span "Publish" at bounding box center [456, 8] width 13 height 4
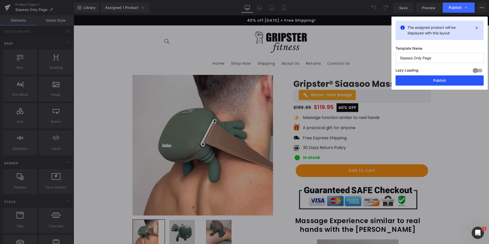
drag, startPoint x: 432, startPoint y: 78, endPoint x: 330, endPoint y: 99, distance: 103.9
click at [432, 78] on button "Publish" at bounding box center [440, 80] width 88 height 10
